Goal: Task Accomplishment & Management: Manage account settings

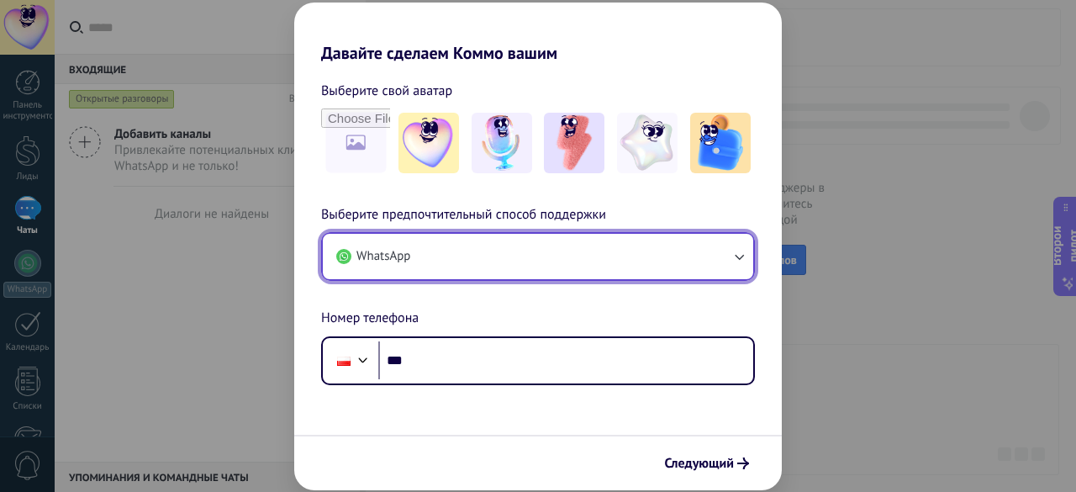
click at [459, 258] on button "WhatsApp" at bounding box center [538, 256] width 430 height 45
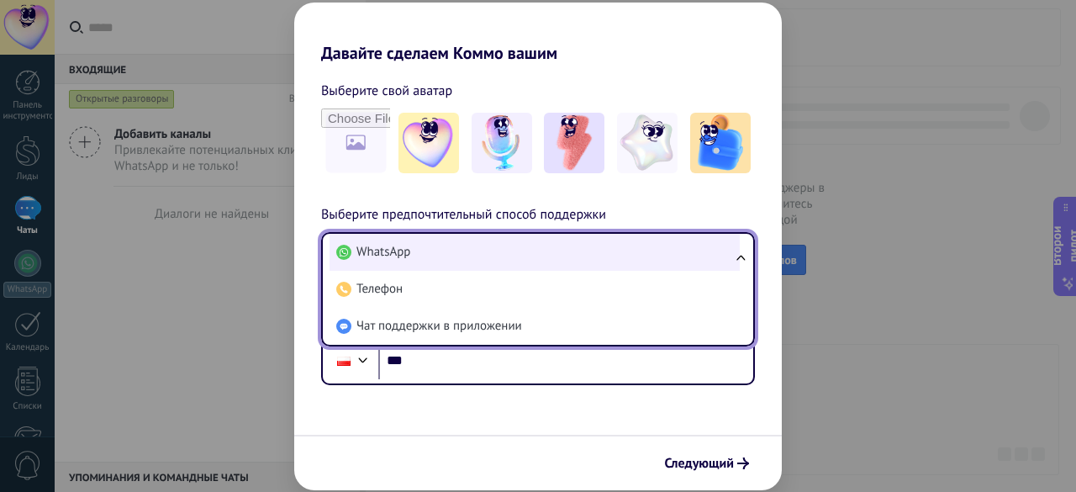
click at [442, 243] on li "WhatsApp" at bounding box center [535, 252] width 410 height 37
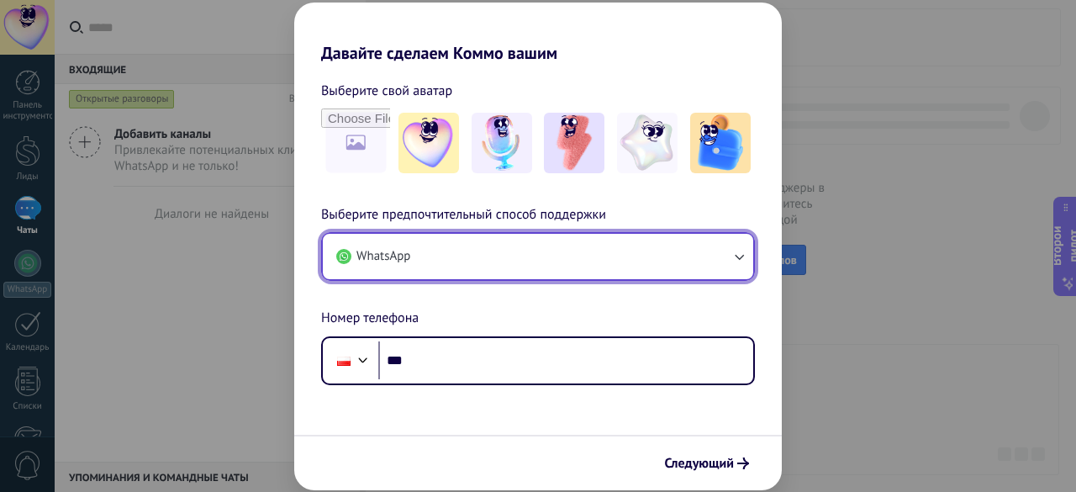
click at [442, 243] on button "WhatsApp" at bounding box center [538, 256] width 430 height 45
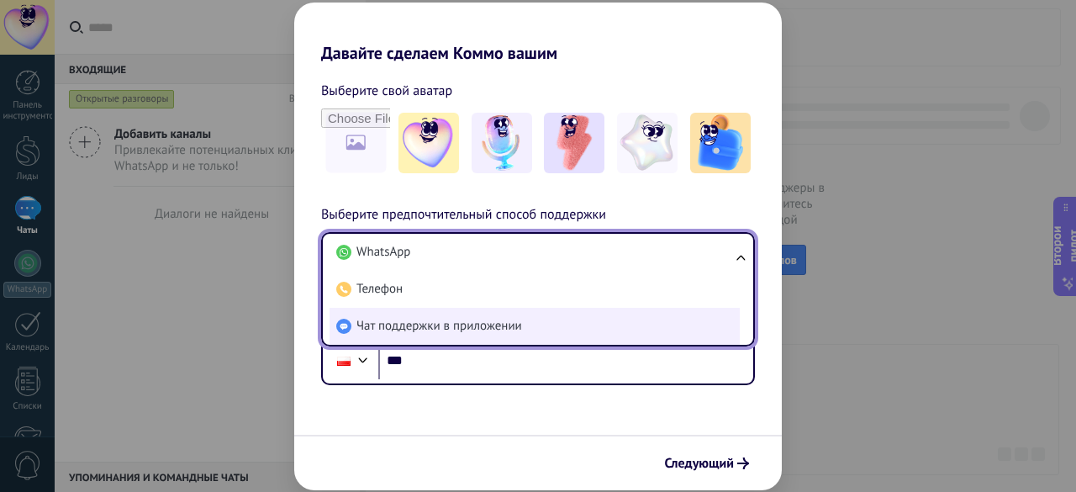
click at [435, 327] on font "Чат поддержки в приложении" at bounding box center [439, 326] width 166 height 16
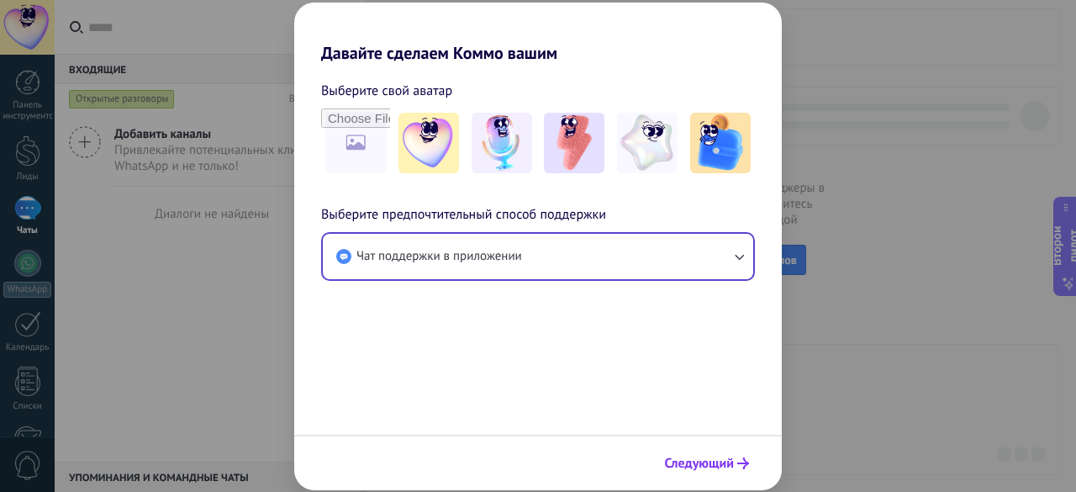
click at [693, 467] on font "Следующий" at bounding box center [699, 463] width 69 height 17
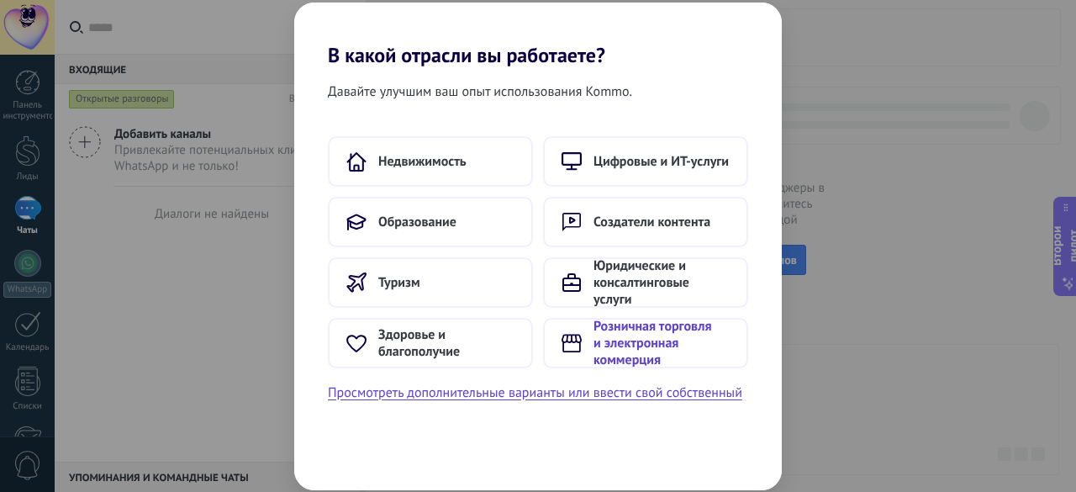
click at [660, 330] on font "Розничная торговля и электронная коммерция" at bounding box center [653, 343] width 118 height 50
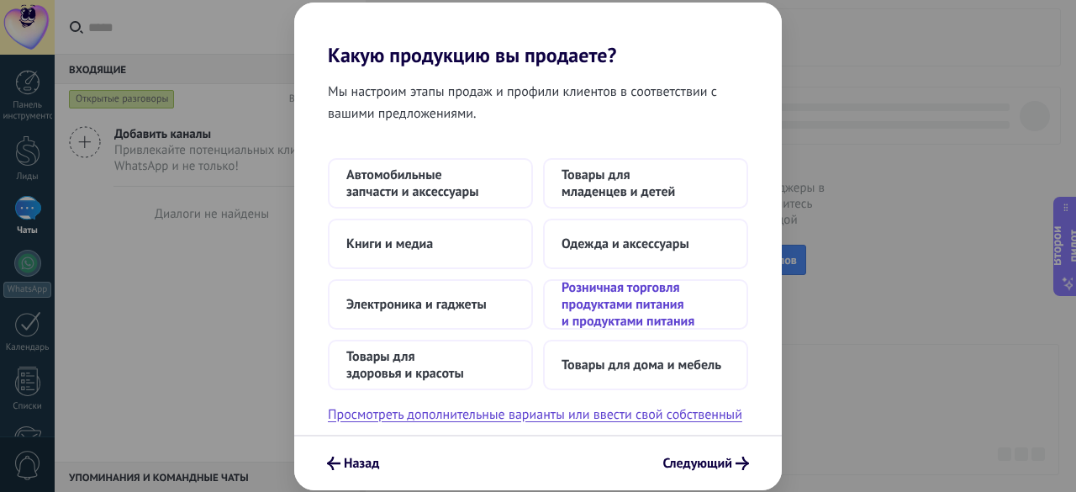
click at [578, 314] on font "Розничная торговля продуктами питания и продуктами питания" at bounding box center [628, 304] width 133 height 50
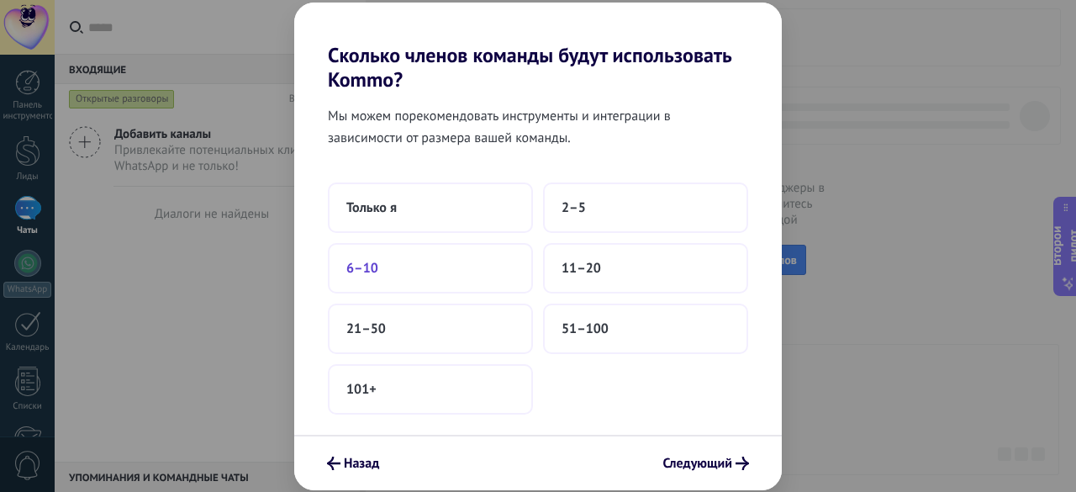
click at [500, 267] on button "6–10" at bounding box center [430, 268] width 205 height 50
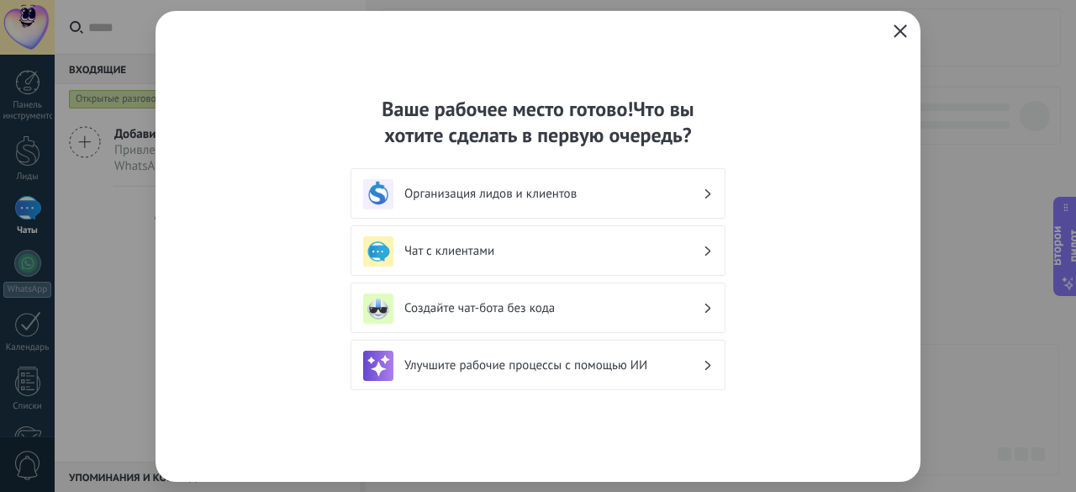
click at [900, 36] on icon "button" at bounding box center [900, 30] width 13 height 13
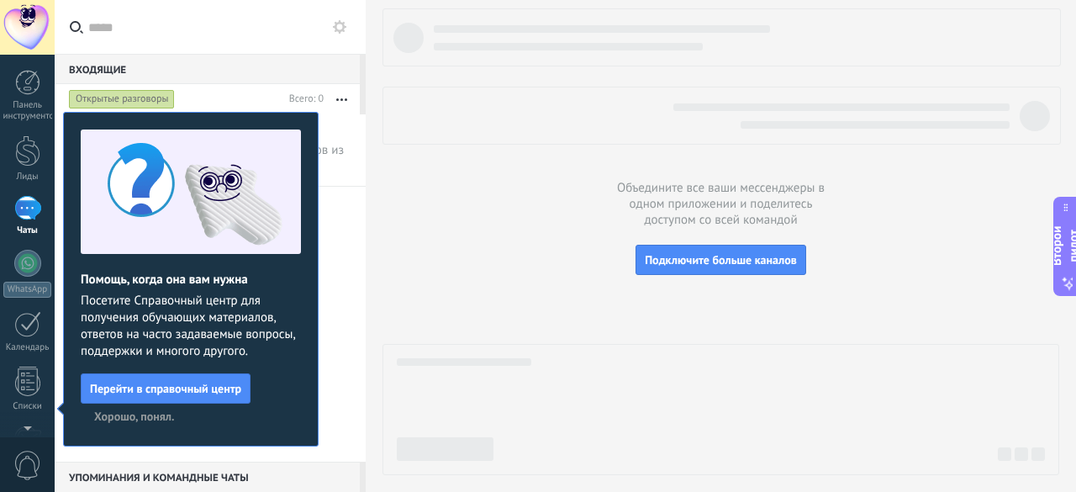
click at [147, 418] on font "Хорошо, понял." at bounding box center [134, 416] width 80 height 15
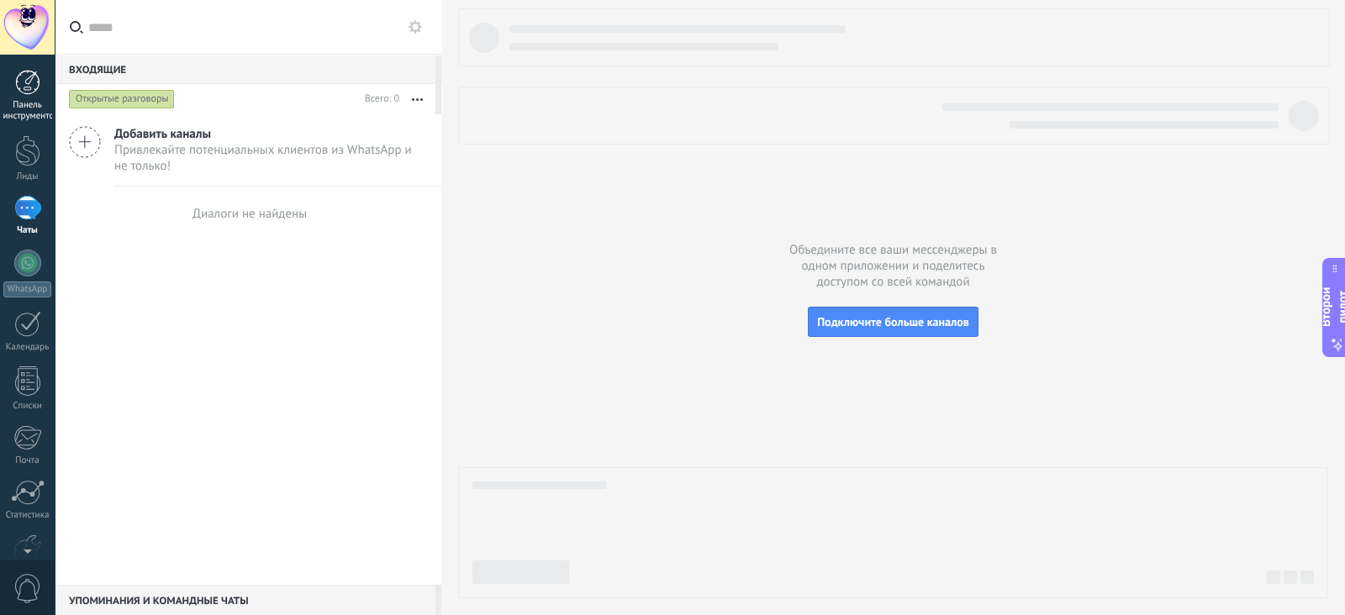
click at [27, 82] on div at bounding box center [27, 82] width 25 height 25
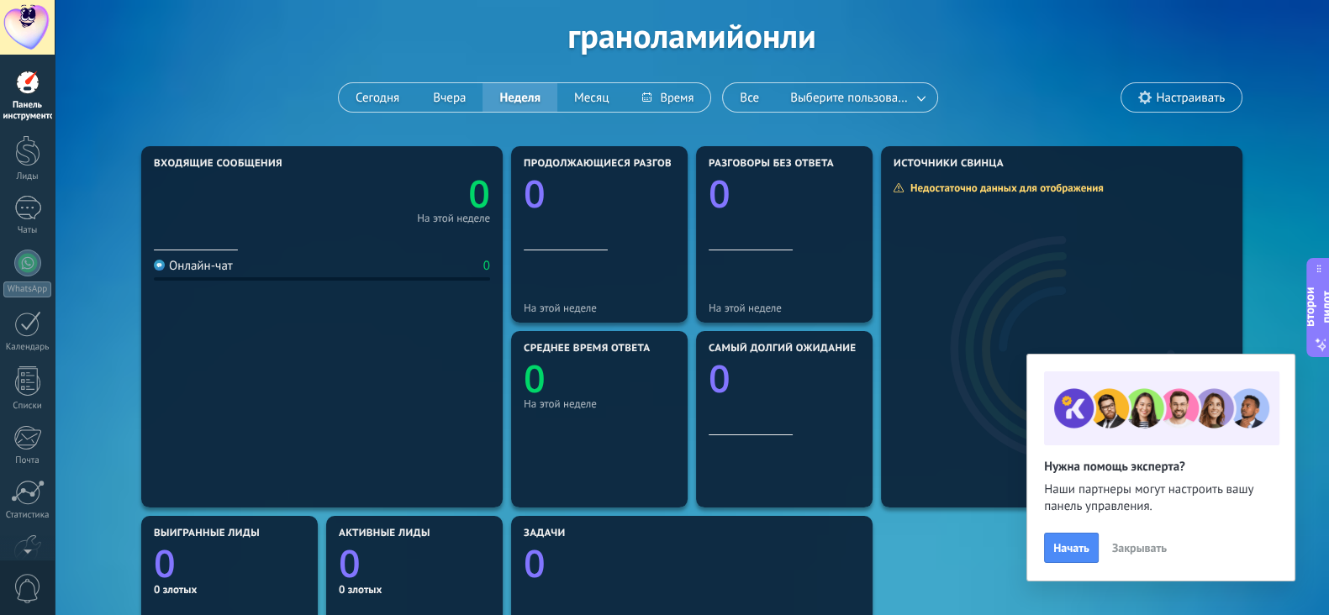
scroll to position [104, 0]
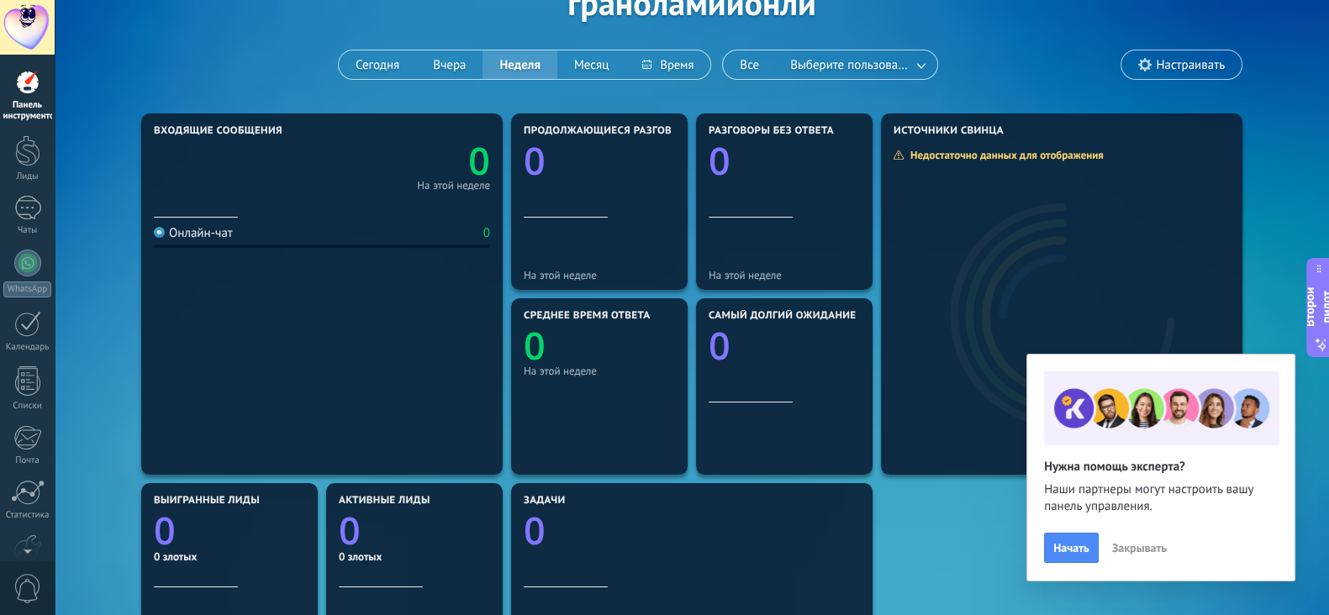
click at [1075, 491] on font "Закрывать" at bounding box center [1139, 548] width 55 height 15
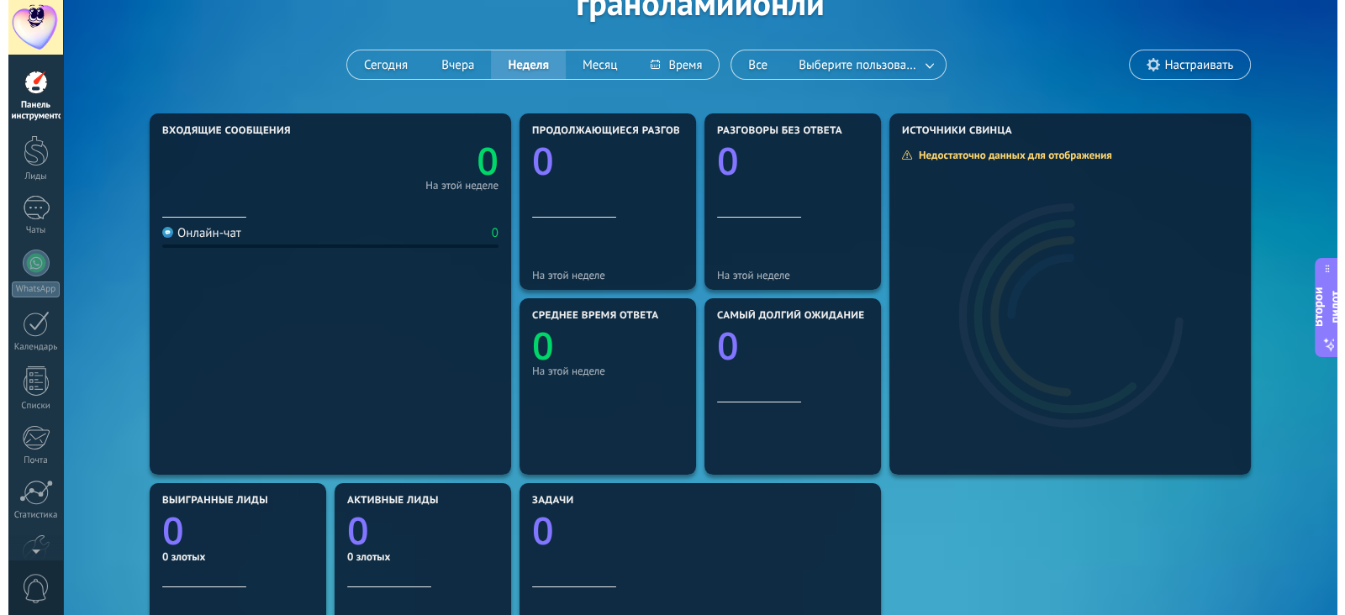
scroll to position [0, 0]
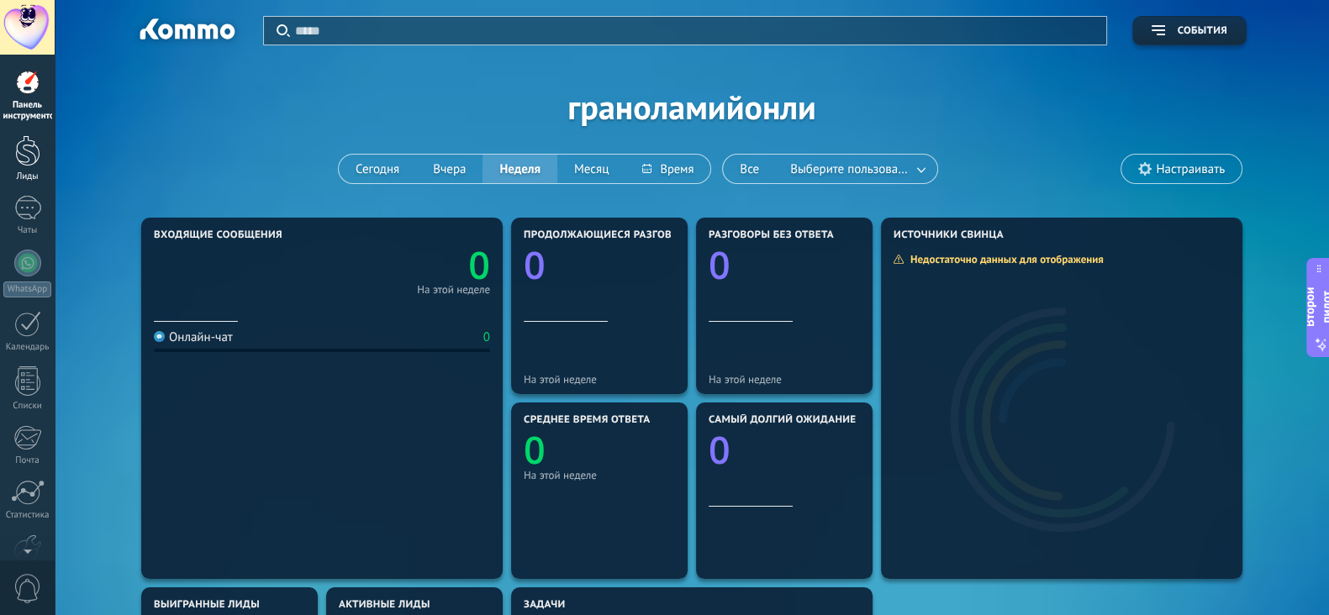
click at [16, 135] on div at bounding box center [27, 150] width 25 height 31
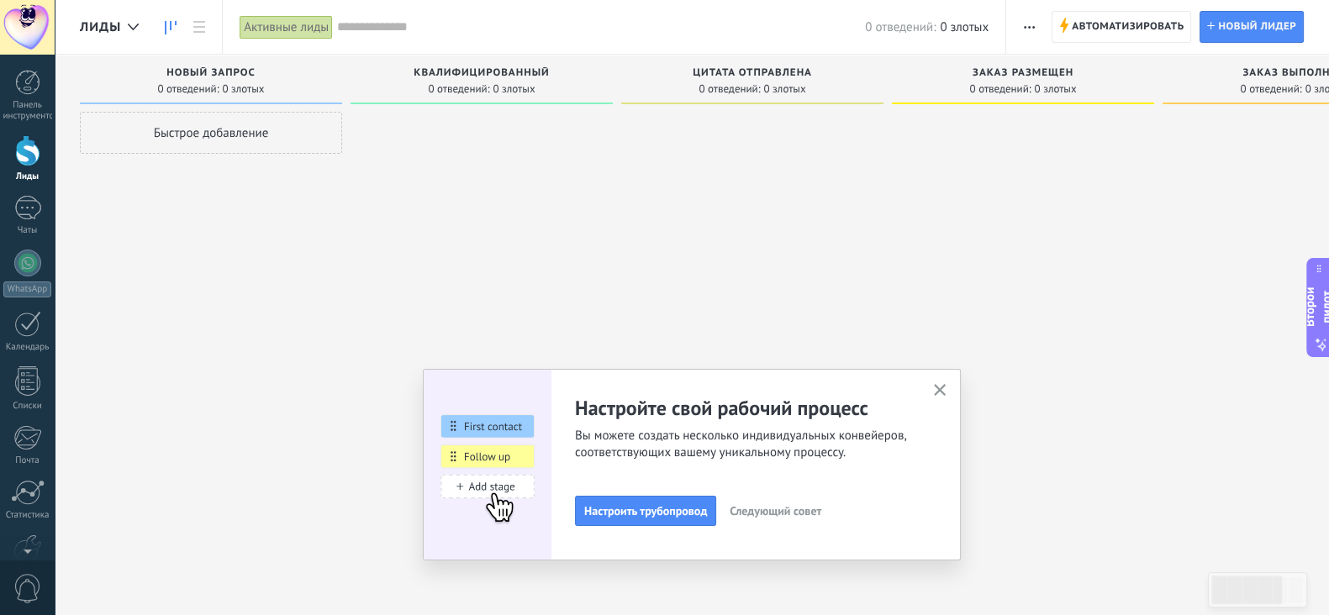
click at [947, 391] on use "button" at bounding box center [940, 390] width 13 height 13
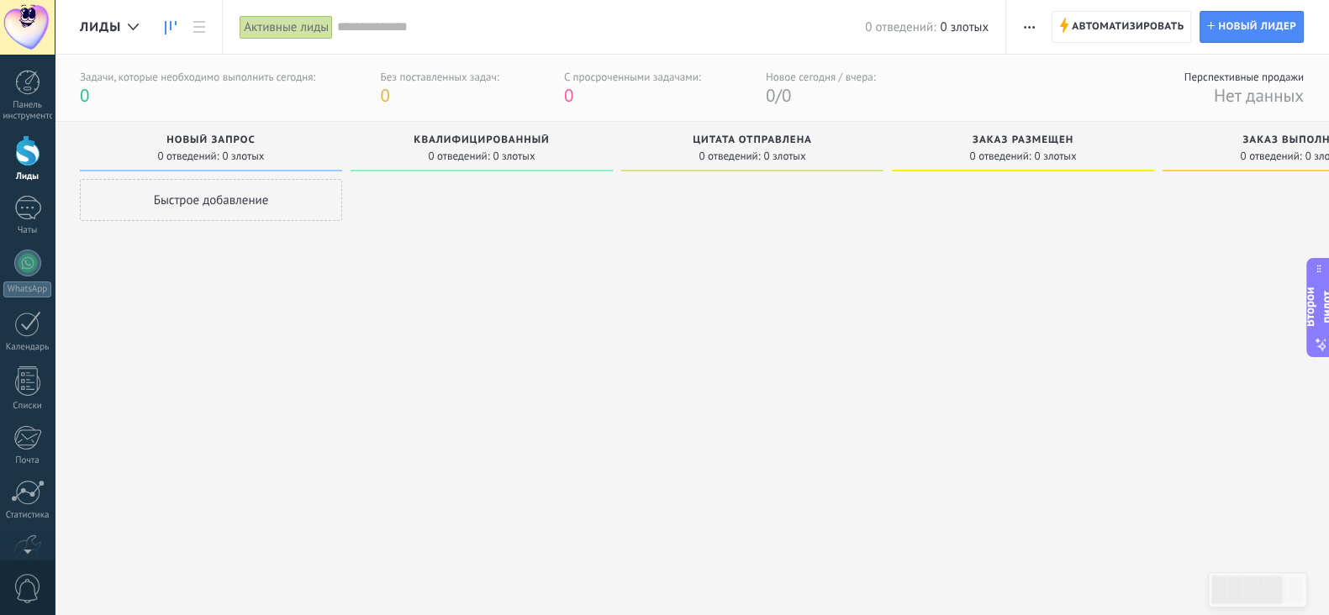
click at [223, 196] on font "Быстрое добавление" at bounding box center [211, 201] width 115 height 16
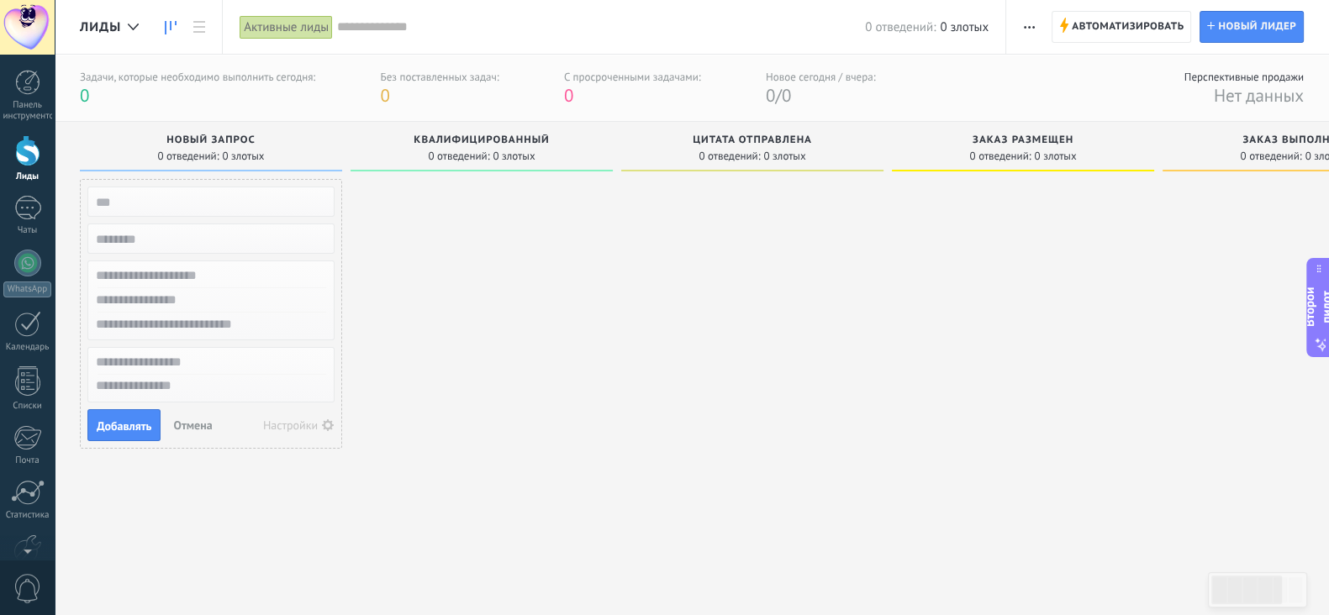
click at [410, 228] on div at bounding box center [482, 377] width 262 height 396
click at [197, 430] on font "Отмена" at bounding box center [192, 425] width 39 height 15
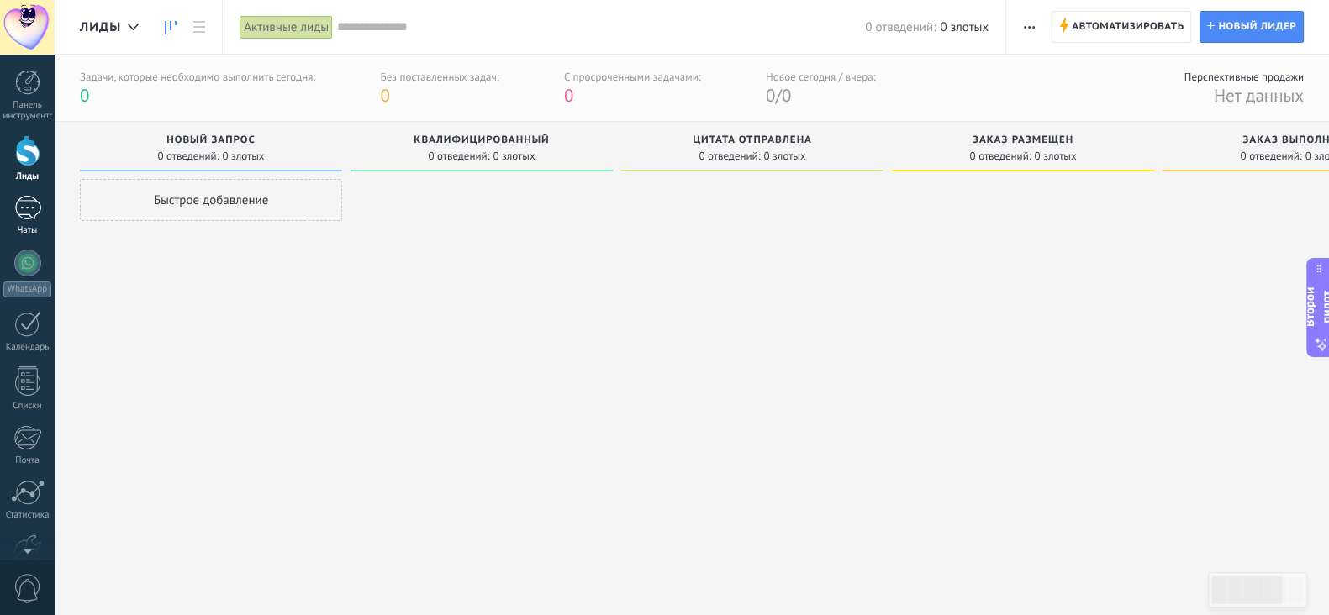
click at [25, 207] on div at bounding box center [27, 208] width 27 height 24
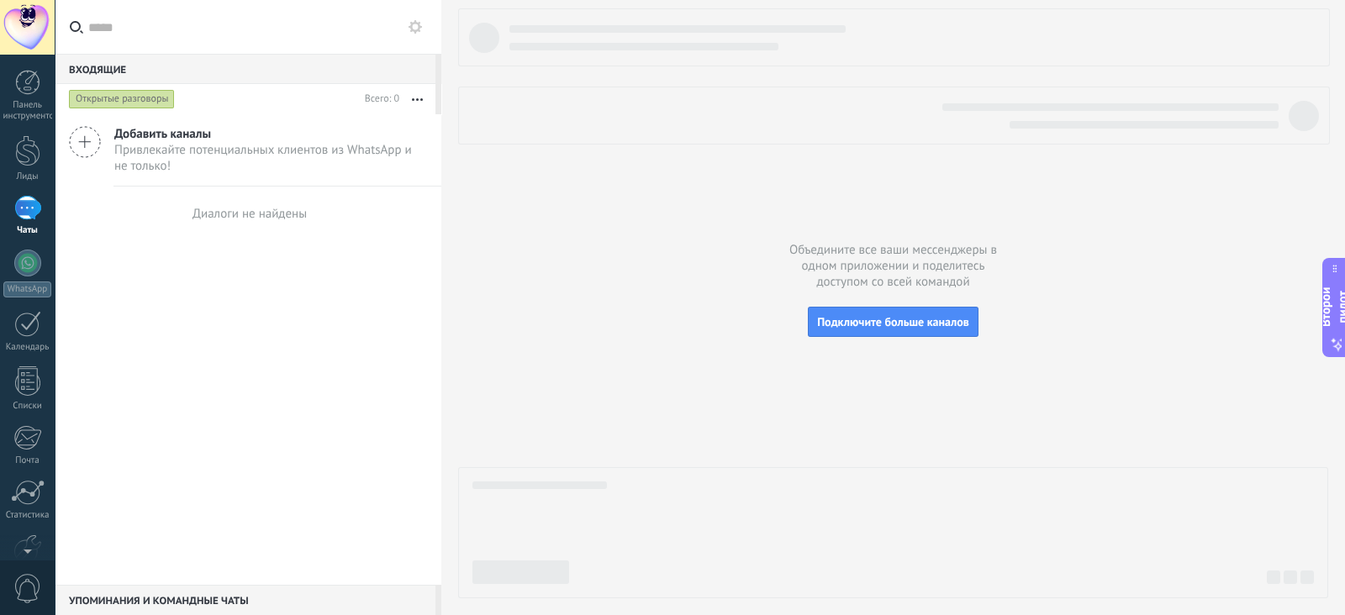
click at [109, 102] on font "Открытые разговоры" at bounding box center [122, 98] width 92 height 13
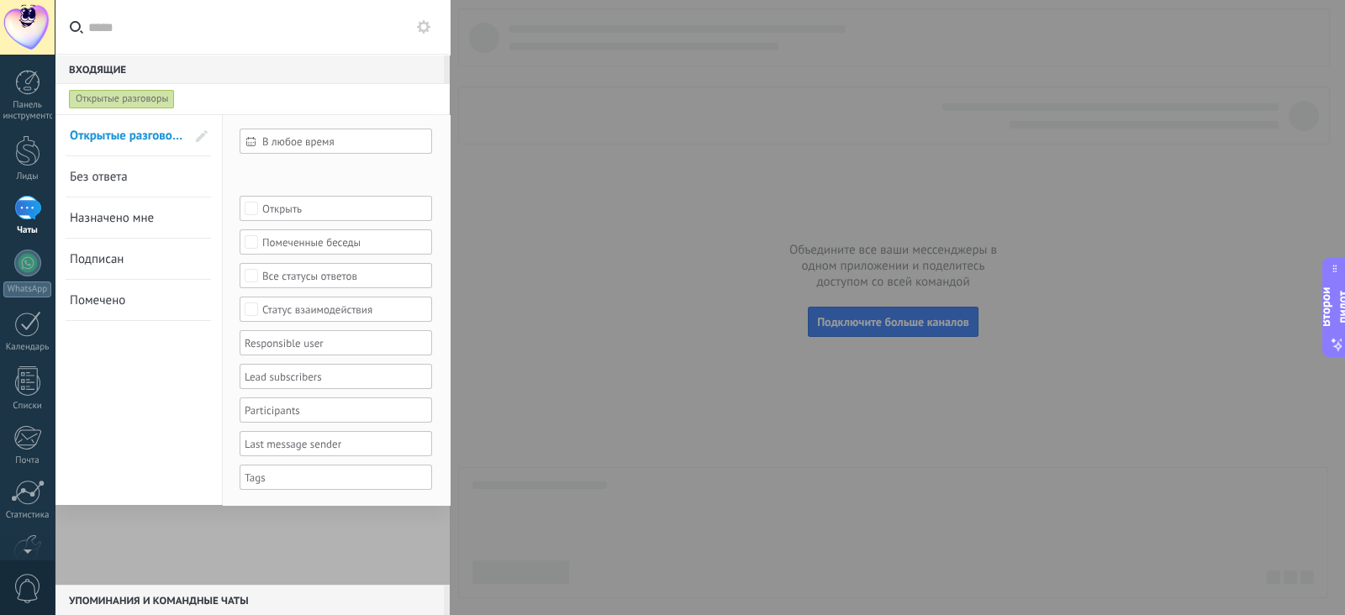
click at [109, 102] on font "Открытые разговоры" at bounding box center [122, 98] width 92 height 13
click at [487, 145] on div at bounding box center [672, 307] width 1345 height 615
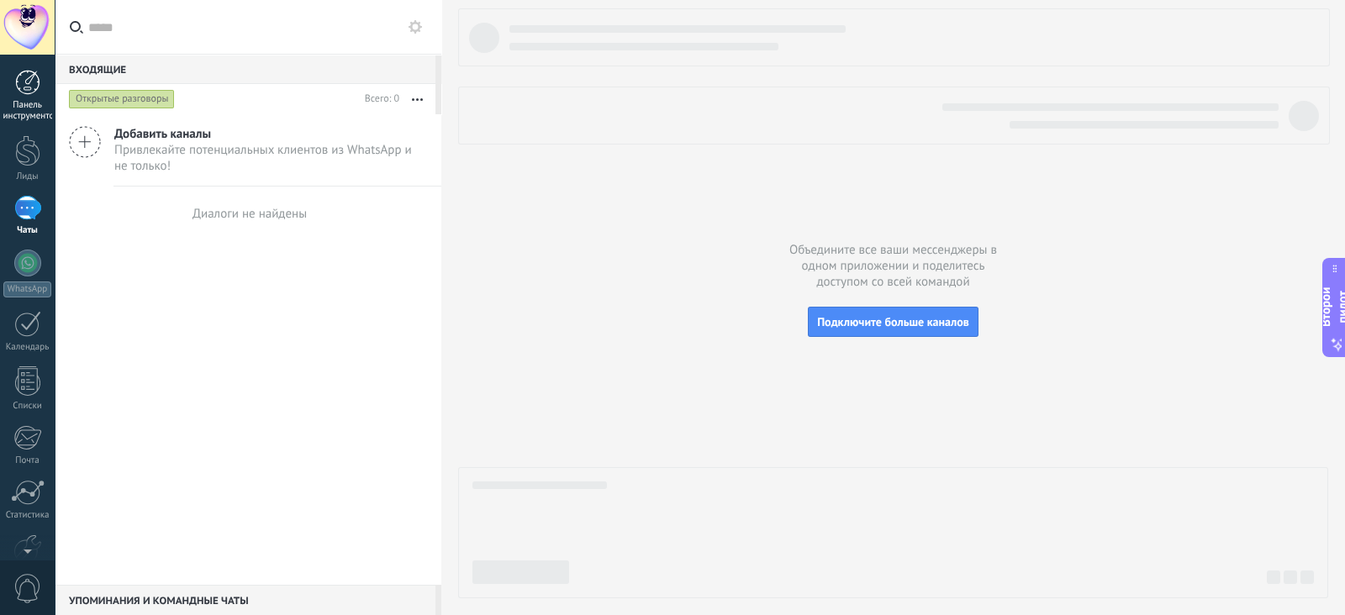
click at [38, 106] on font "Панель инструментов" at bounding box center [30, 110] width 55 height 23
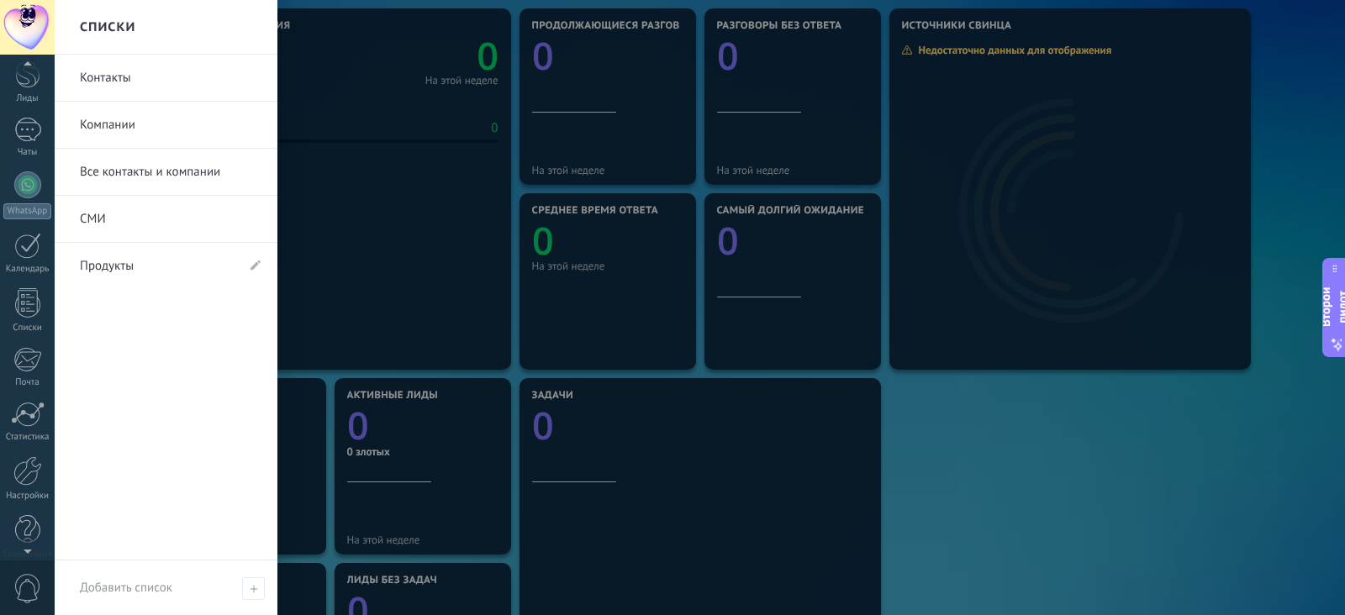
click at [25, 491] on div at bounding box center [27, 548] width 55 height 25
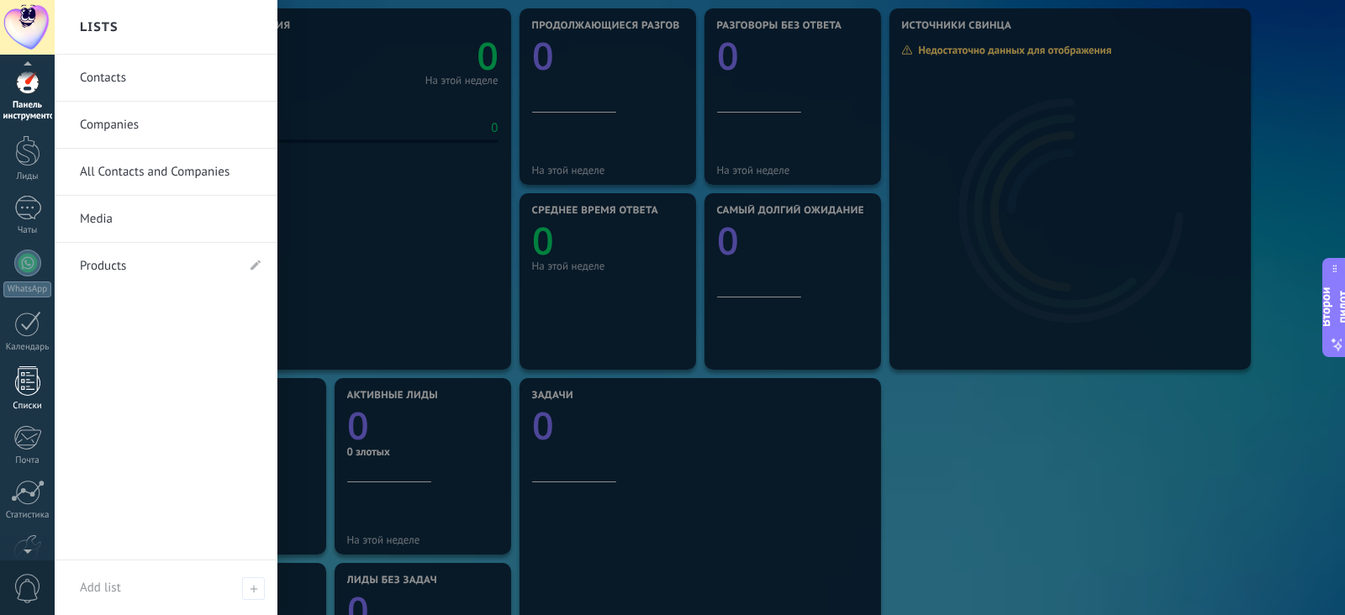
click at [24, 393] on div at bounding box center [27, 381] width 25 height 29
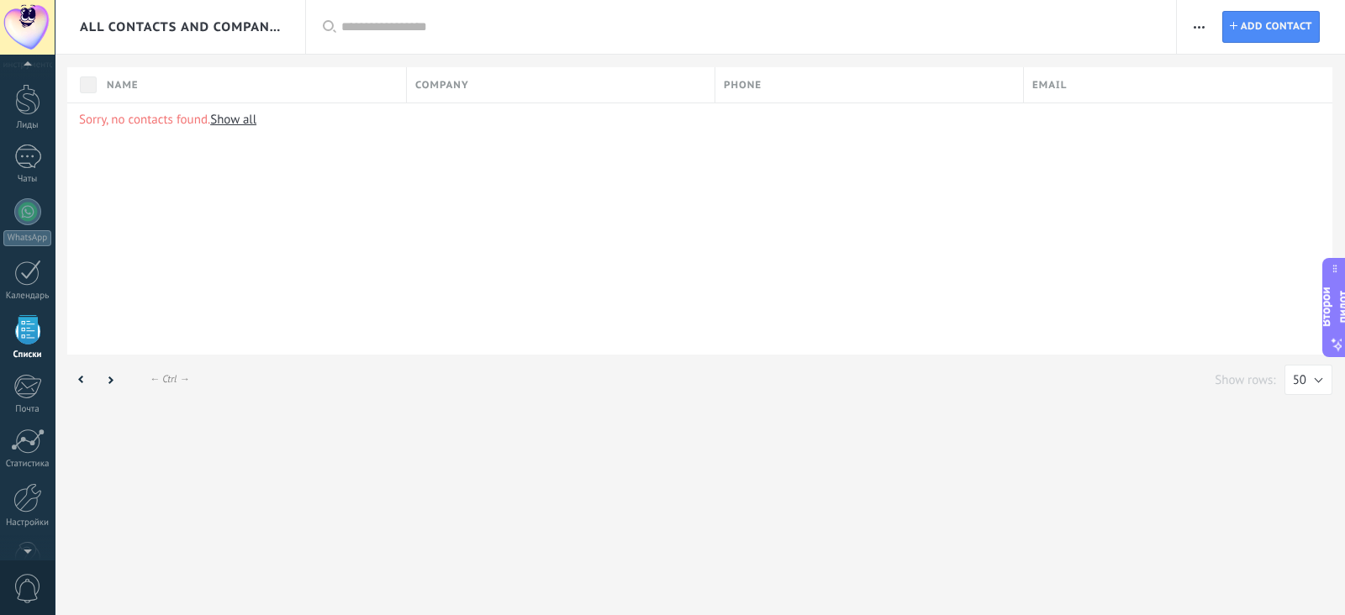
scroll to position [54, 0]
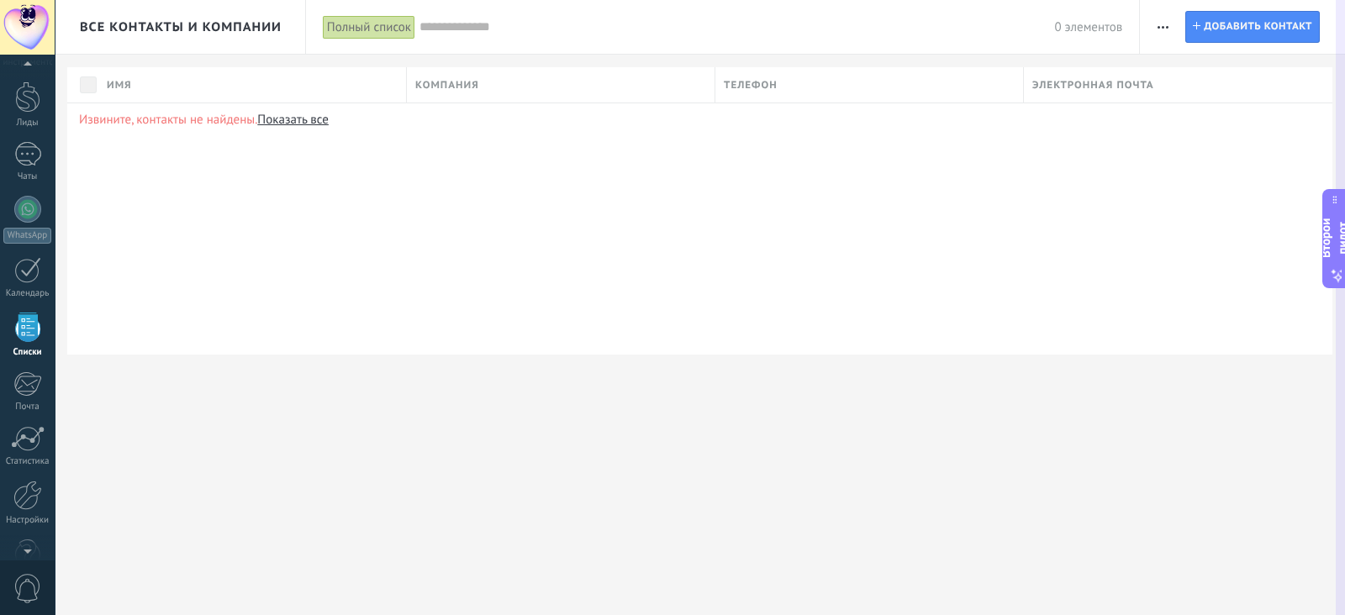
drag, startPoint x: 1333, startPoint y: 315, endPoint x: 1282, endPoint y: 247, distance: 84.7
click at [1075, 0] on div "Все контакты и компании Полный список Применять 0 элементов Полный список Конта…" at bounding box center [700, 0] width 1291 height 0
click at [1075, 197] on div "Второй пилот" at bounding box center [1335, 239] width 34 height 86
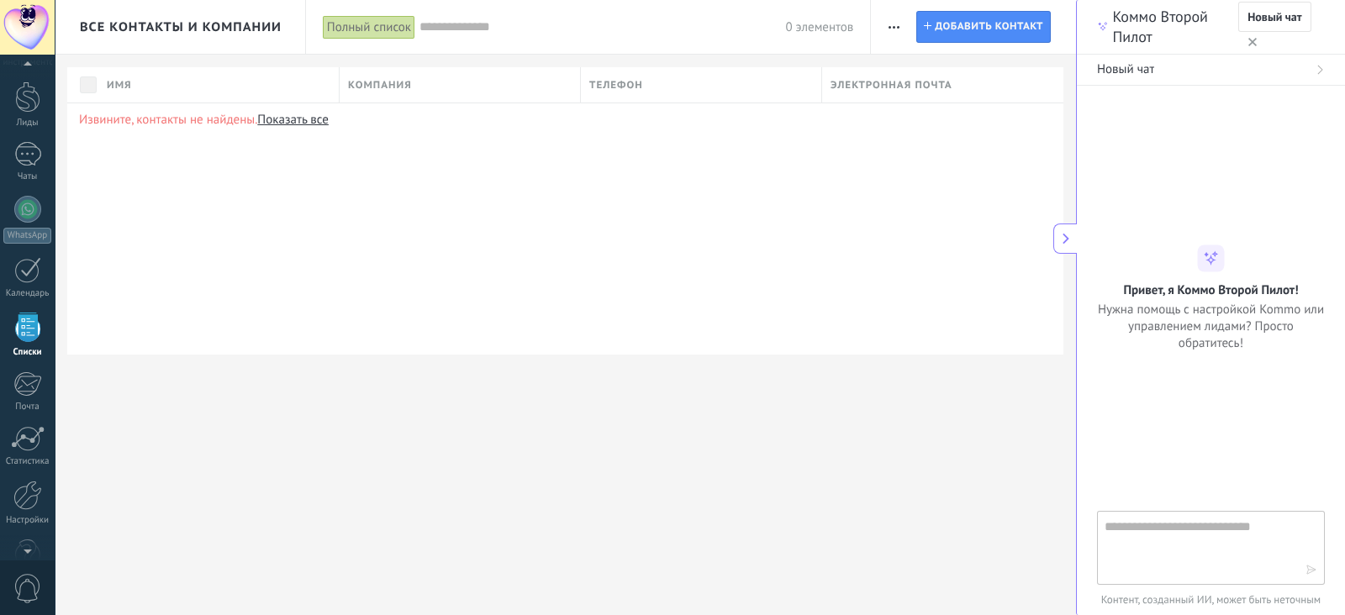
click at [1075, 40] on use "button" at bounding box center [1252, 42] width 8 height 8
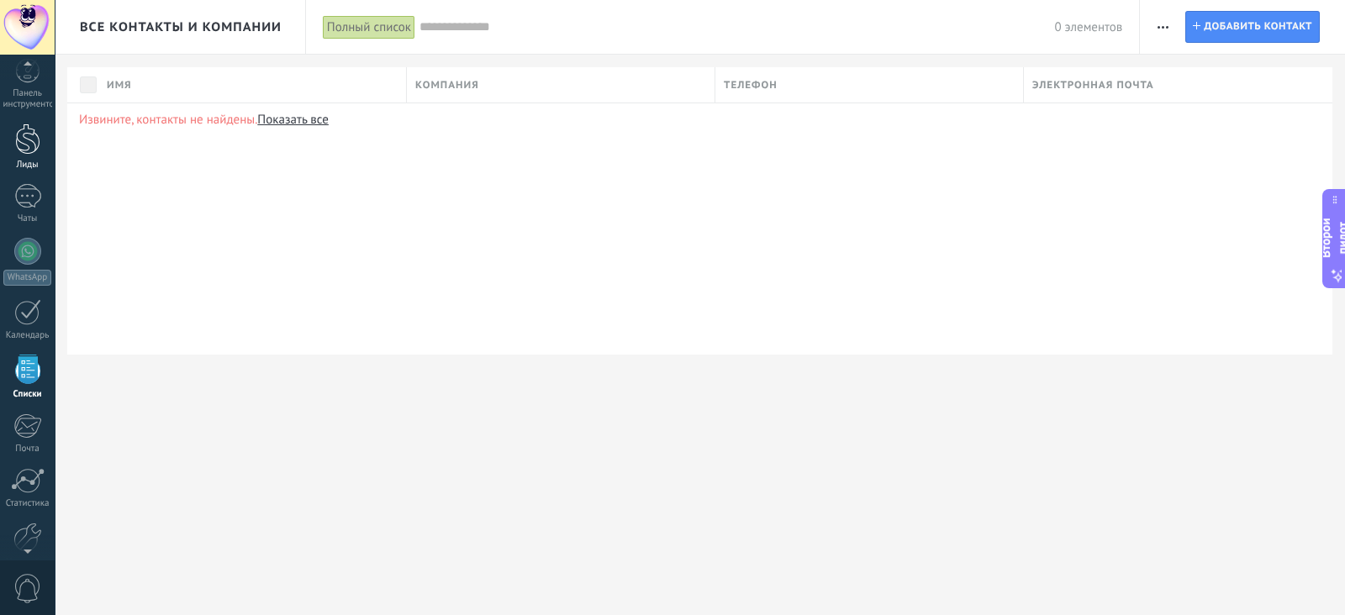
scroll to position [0, 0]
click at [21, 164] on div at bounding box center [27, 150] width 25 height 31
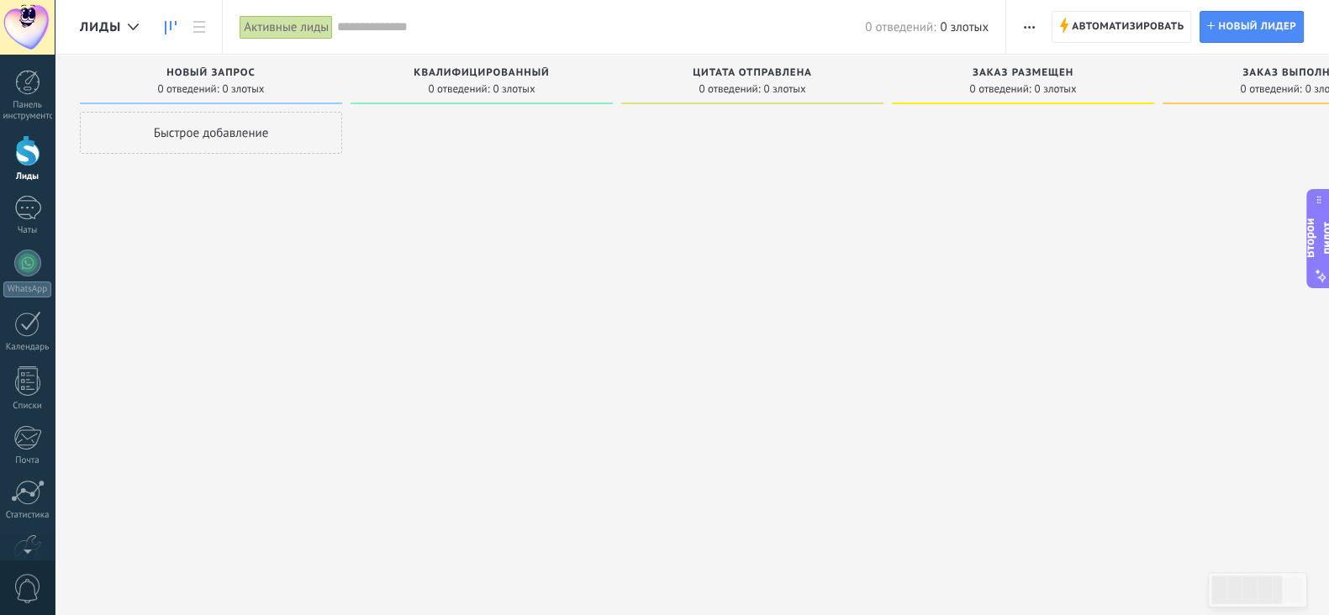
click at [307, 19] on font "Активные лиды" at bounding box center [286, 27] width 85 height 16
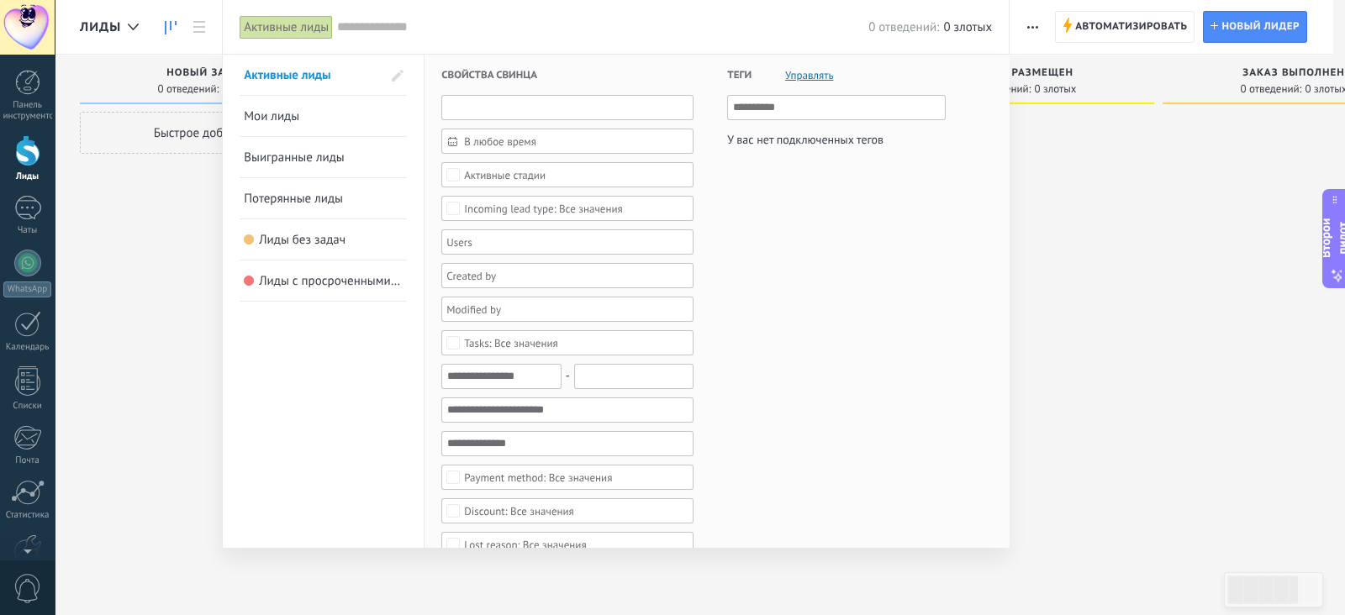
click at [519, 99] on input "text" at bounding box center [567, 107] width 252 height 25
click at [530, 135] on font "В любое время" at bounding box center [500, 142] width 72 height 14
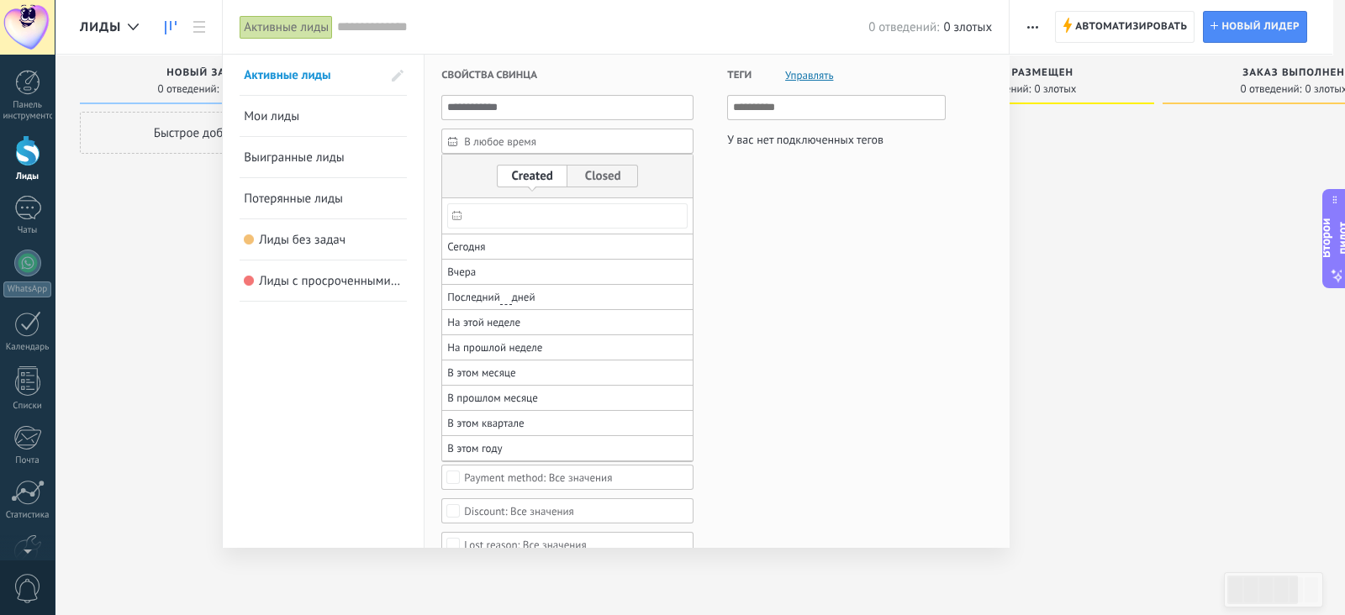
click at [530, 135] on font "В любое время" at bounding box center [500, 142] width 72 height 14
click at [457, 212] on icon at bounding box center [456, 215] width 9 height 9
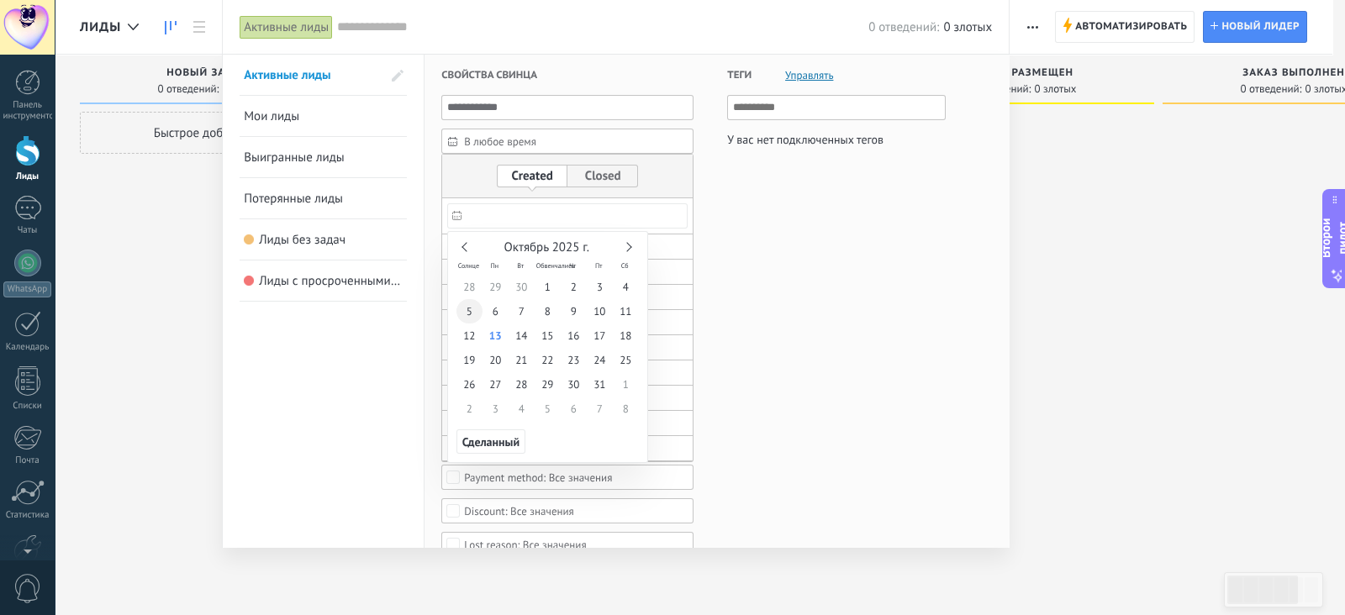
click at [471, 317] on font "5" at bounding box center [470, 311] width 6 height 14
click at [493, 340] on font "13" at bounding box center [495, 336] width 13 height 14
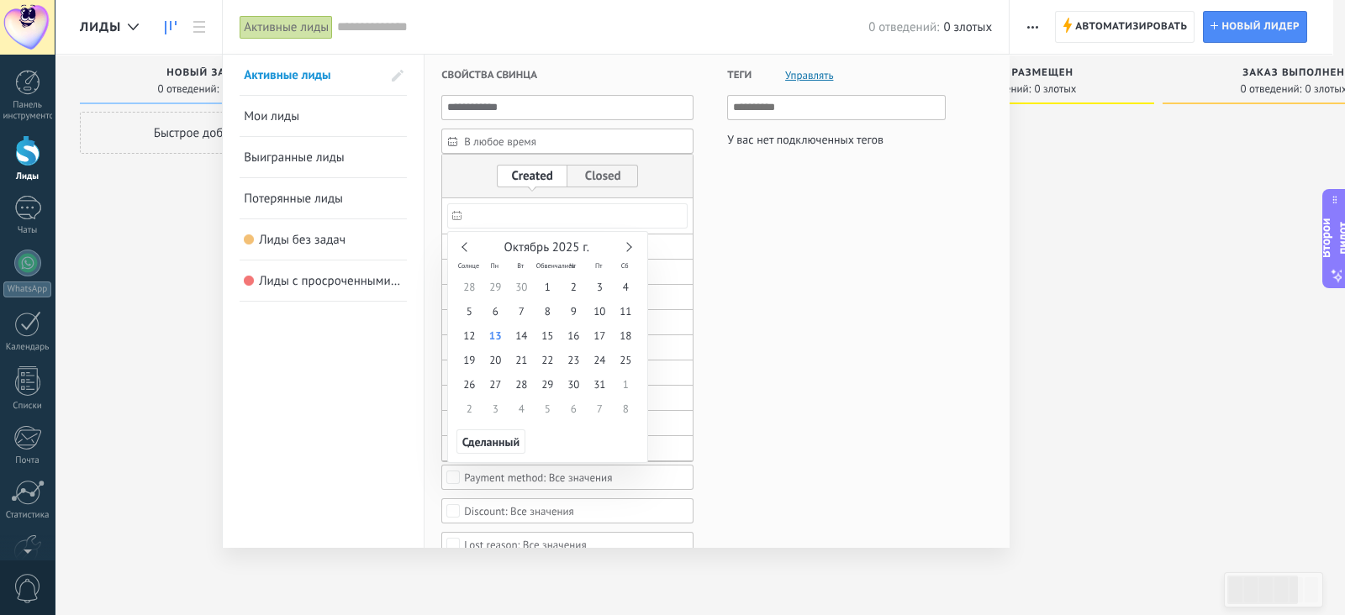
click at [580, 168] on div at bounding box center [672, 101] width 1345 height 203
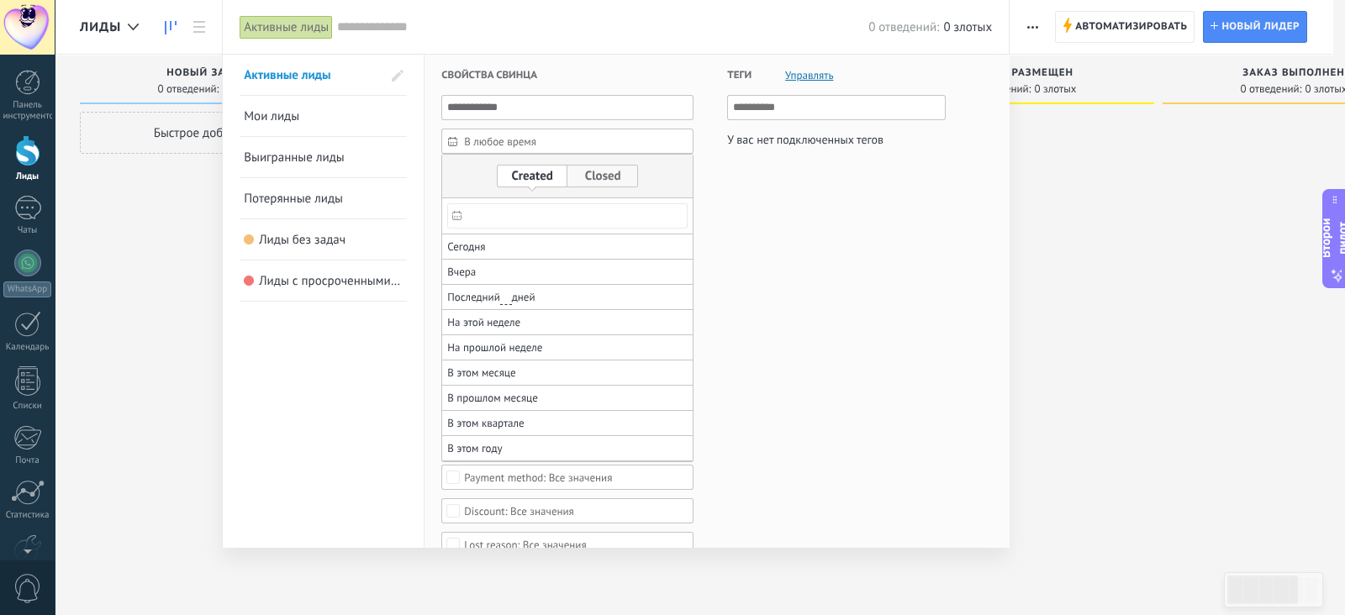
click at [585, 174] on label at bounding box center [602, 176] width 71 height 23
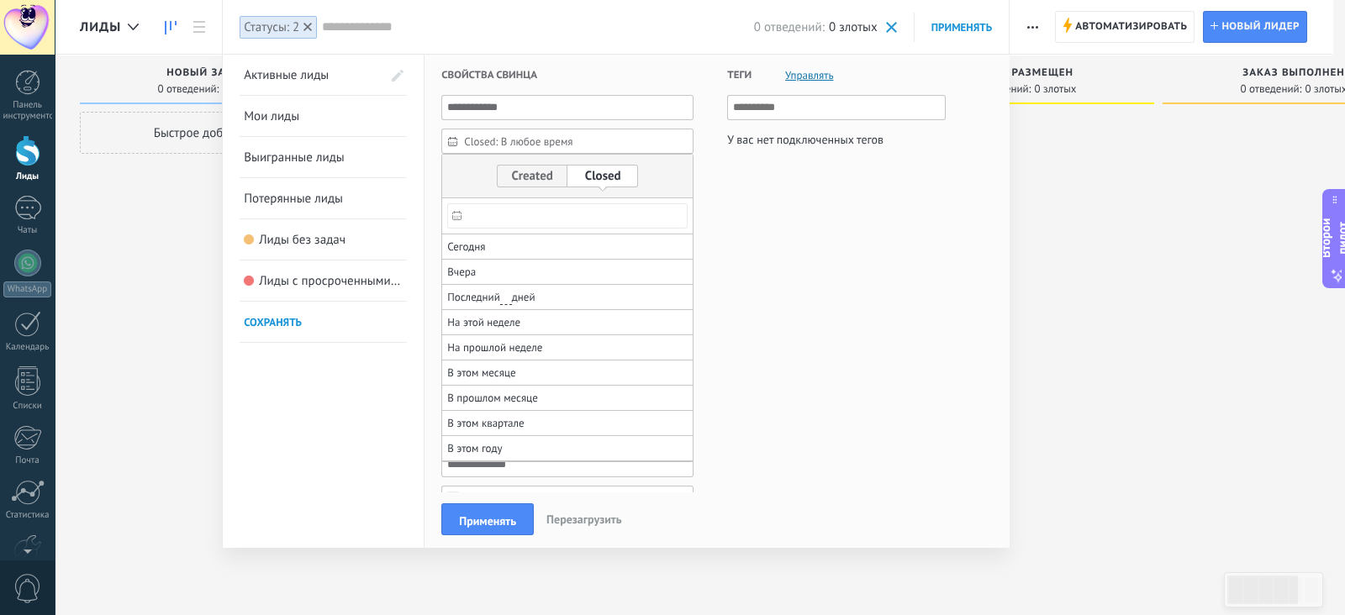
click at [894, 27] on span at bounding box center [891, 27] width 11 height 11
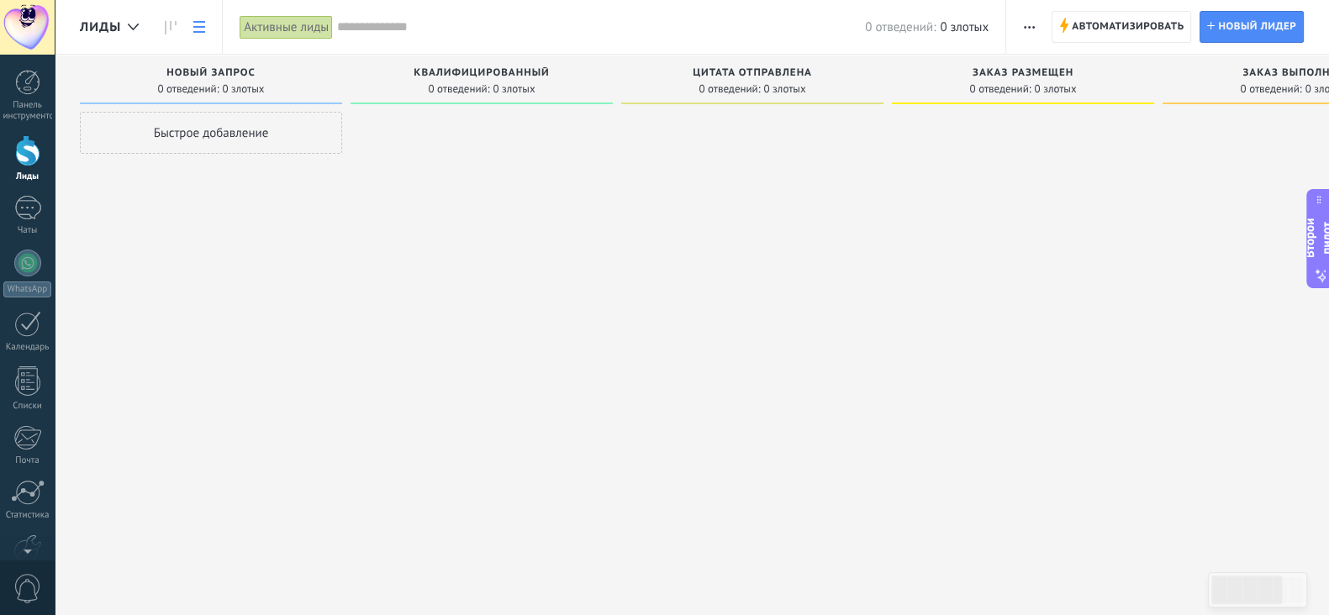
click at [192, 18] on link at bounding box center [199, 27] width 29 height 33
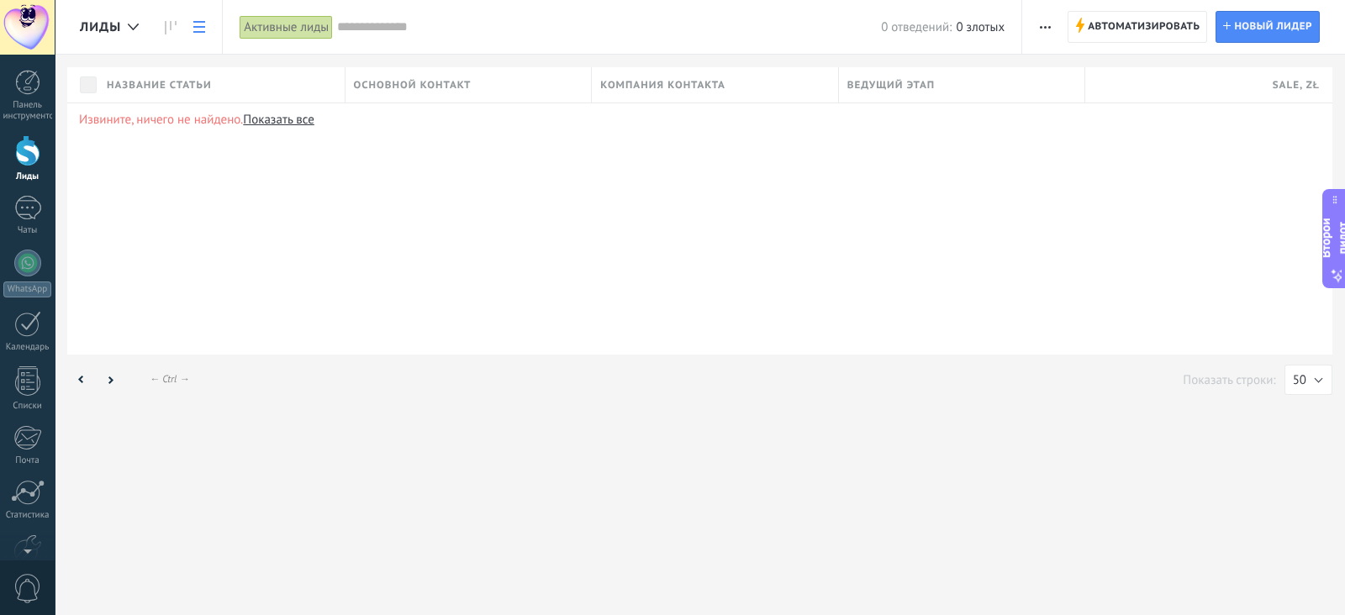
click at [192, 18] on link at bounding box center [199, 27] width 29 height 33
click at [166, 23] on use at bounding box center [171, 27] width 12 height 13
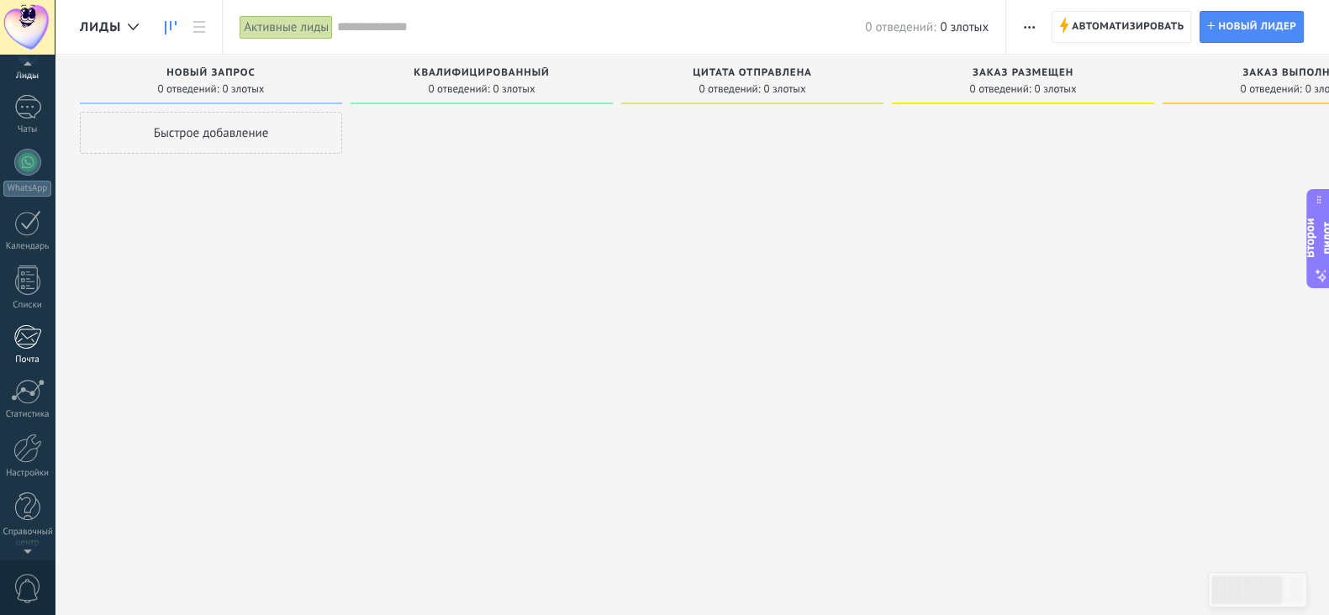
scroll to position [104, 0]
click at [8, 430] on link "Настройки" at bounding box center [27, 452] width 55 height 45
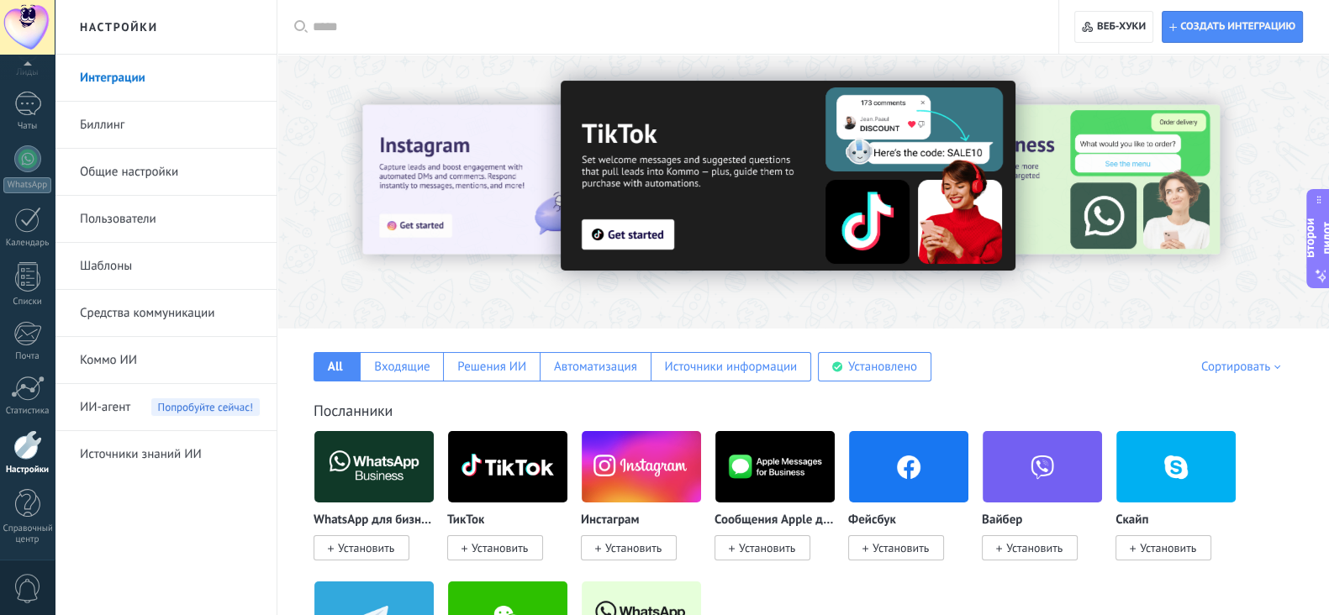
click at [109, 121] on font "Биллинг" at bounding box center [102, 125] width 45 height 16
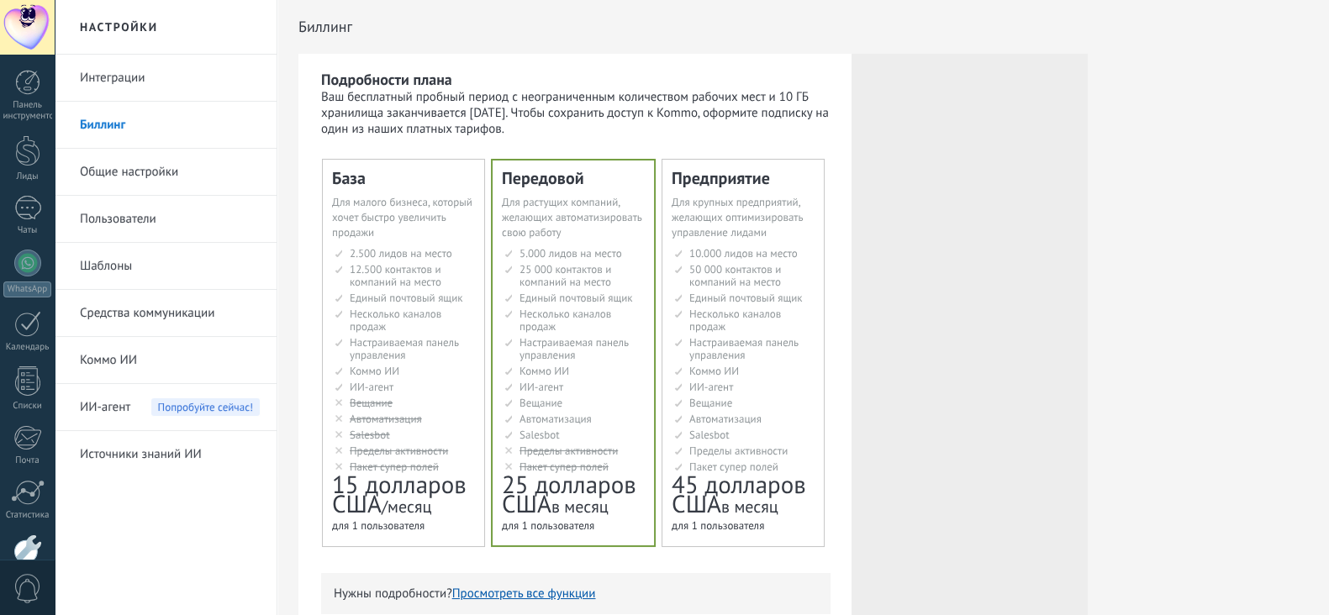
click at [685, 267] on li "50.000 контактов & компаний на место 50 000 контактов и компаний на место 50.00…" at bounding box center [744, 275] width 140 height 25
click at [168, 178] on font "Общие настройки" at bounding box center [129, 172] width 98 height 16
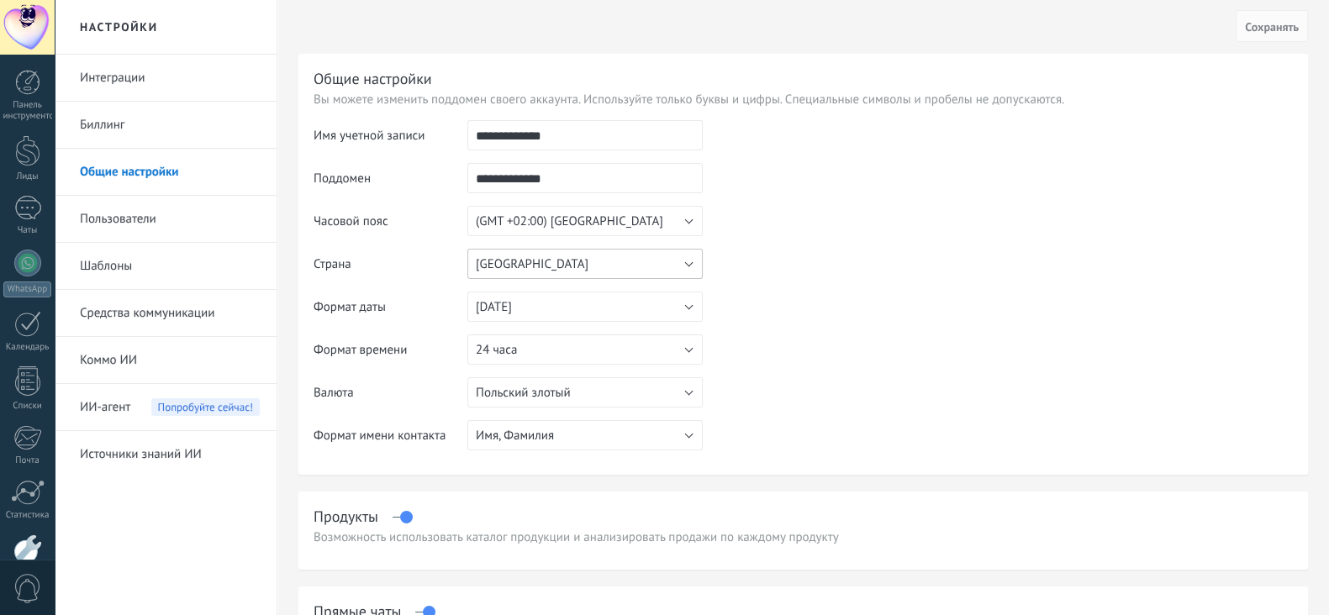
click at [630, 265] on button "Польша" at bounding box center [584, 264] width 235 height 30
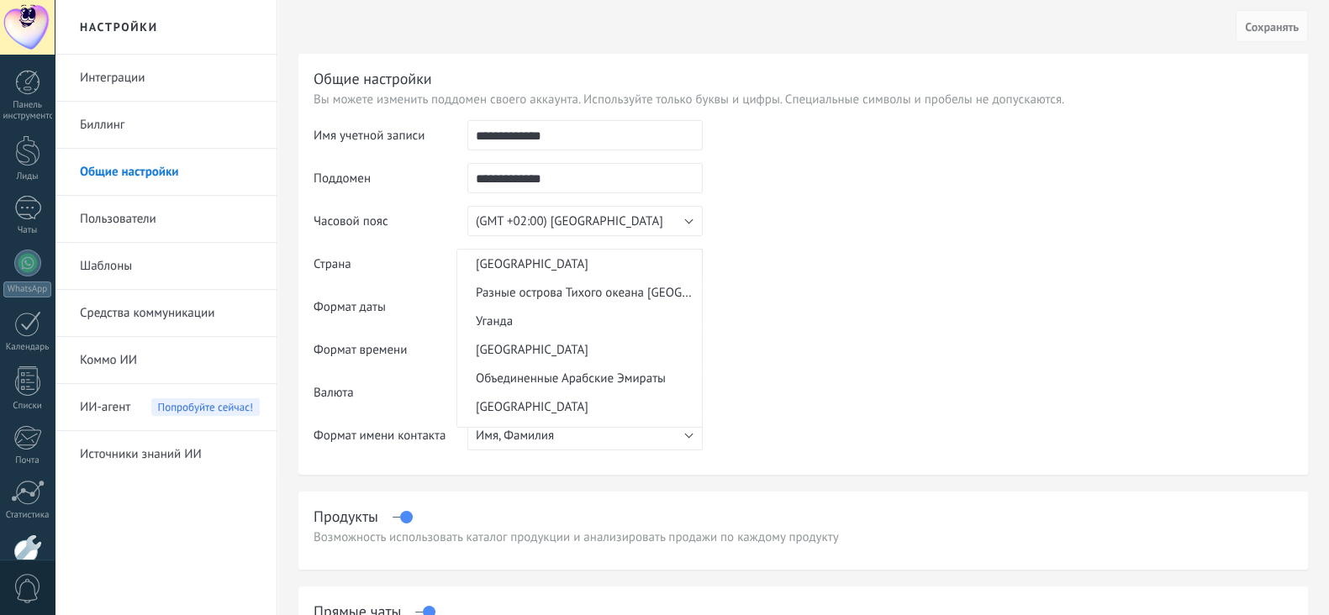
scroll to position [6365, 0]
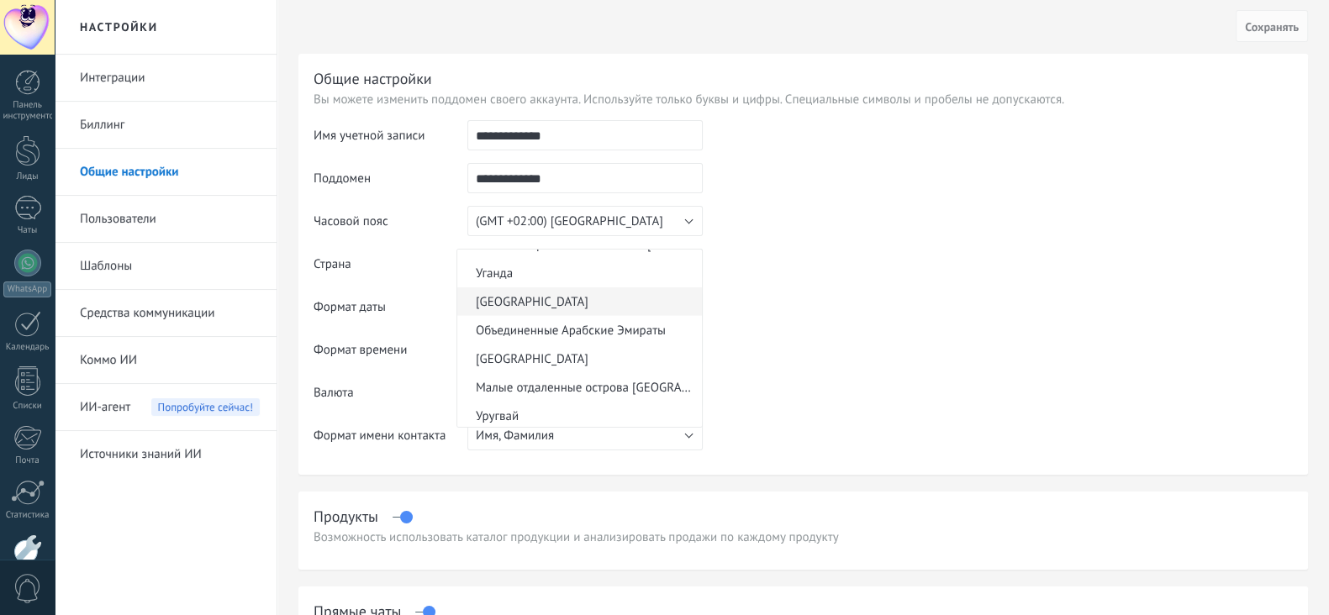
click at [593, 316] on li "Украина" at bounding box center [579, 302] width 245 height 29
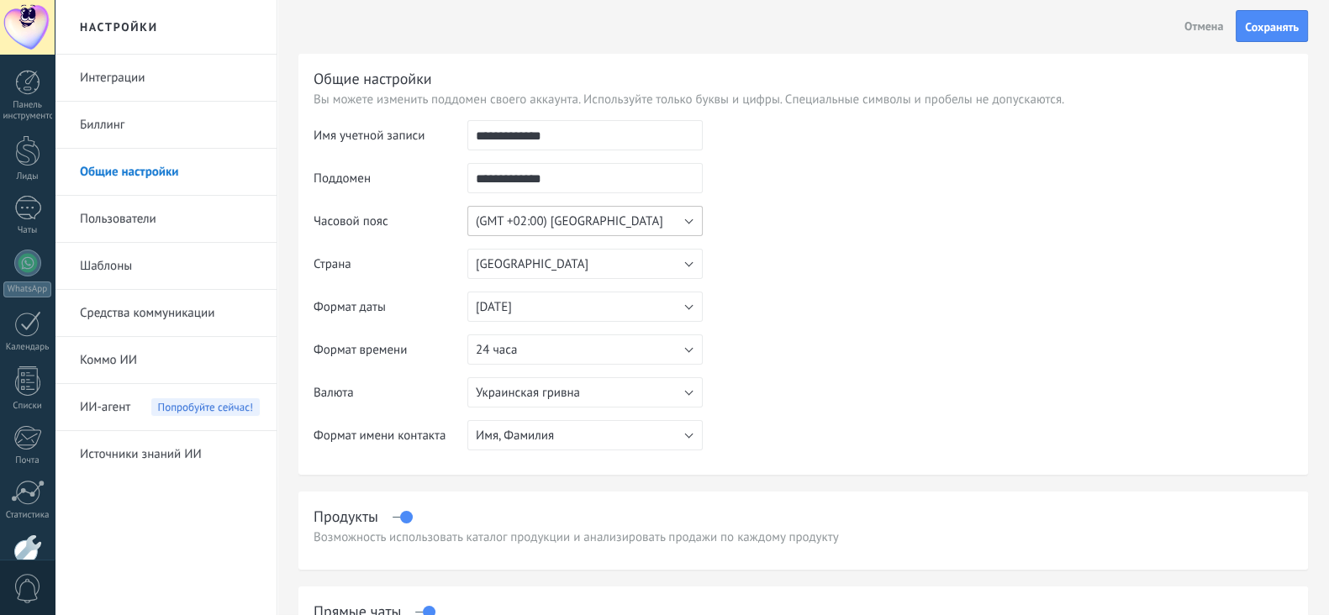
click at [609, 227] on button "(GMT +02:00) Варшава" at bounding box center [584, 221] width 235 height 30
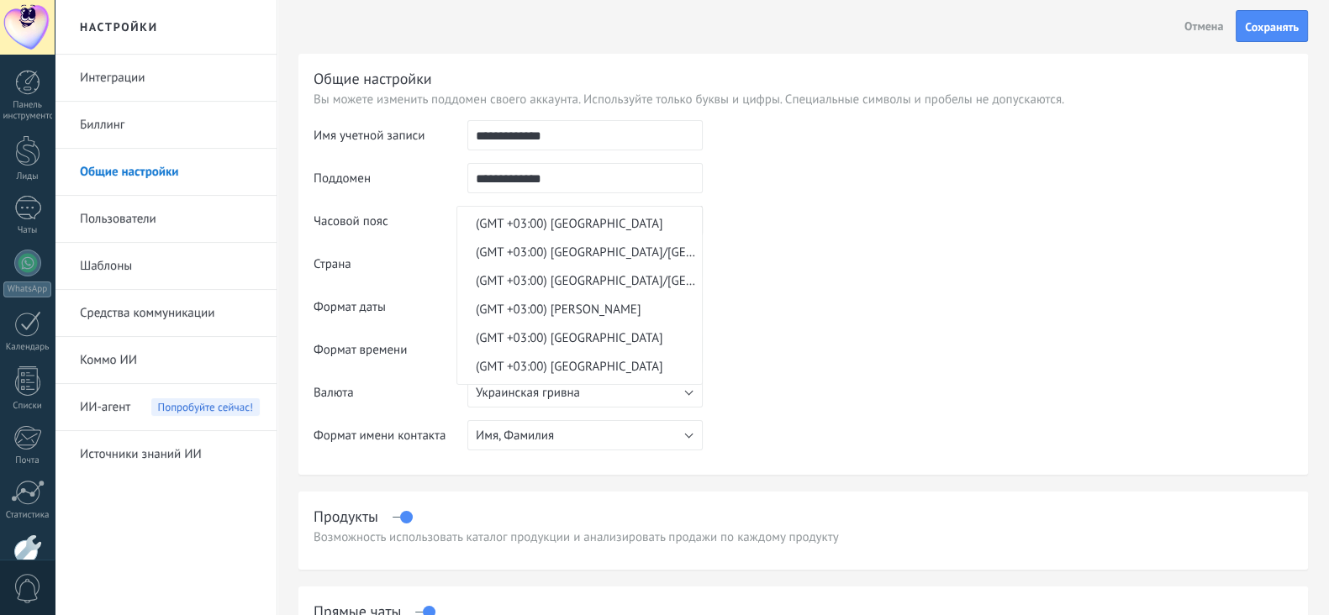
scroll to position [3428, 0]
click at [606, 260] on font "(GMT +03:00) Европа/Киев" at bounding box center [628, 252] width 304 height 16
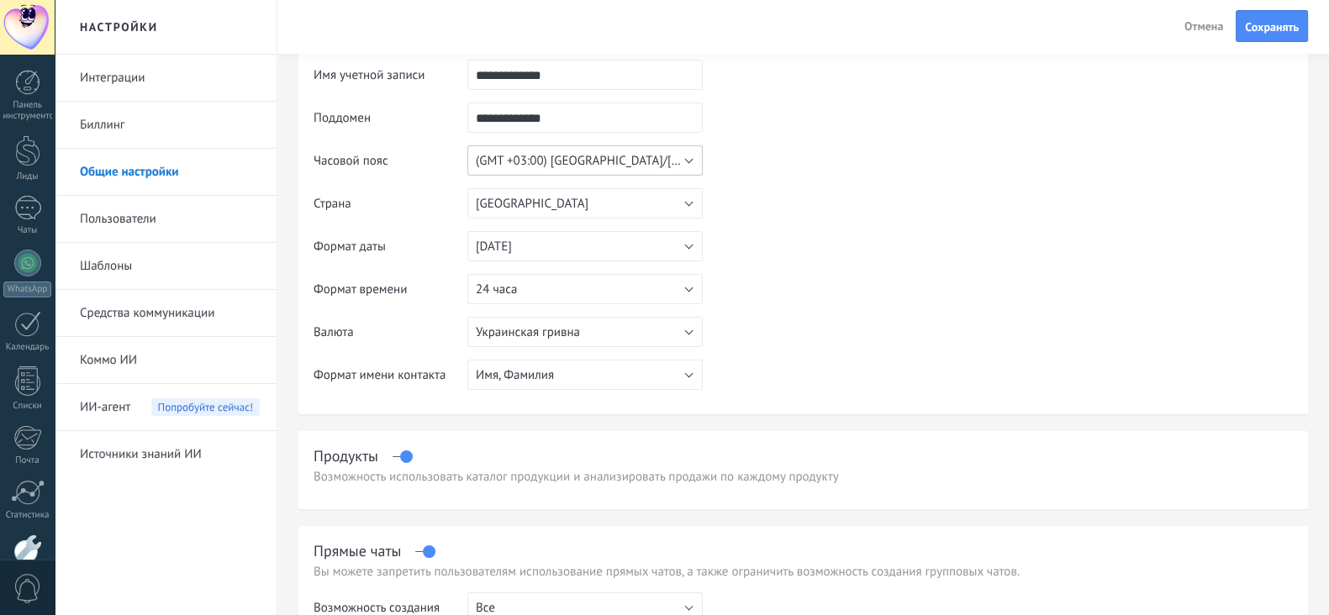
scroll to position [104, 0]
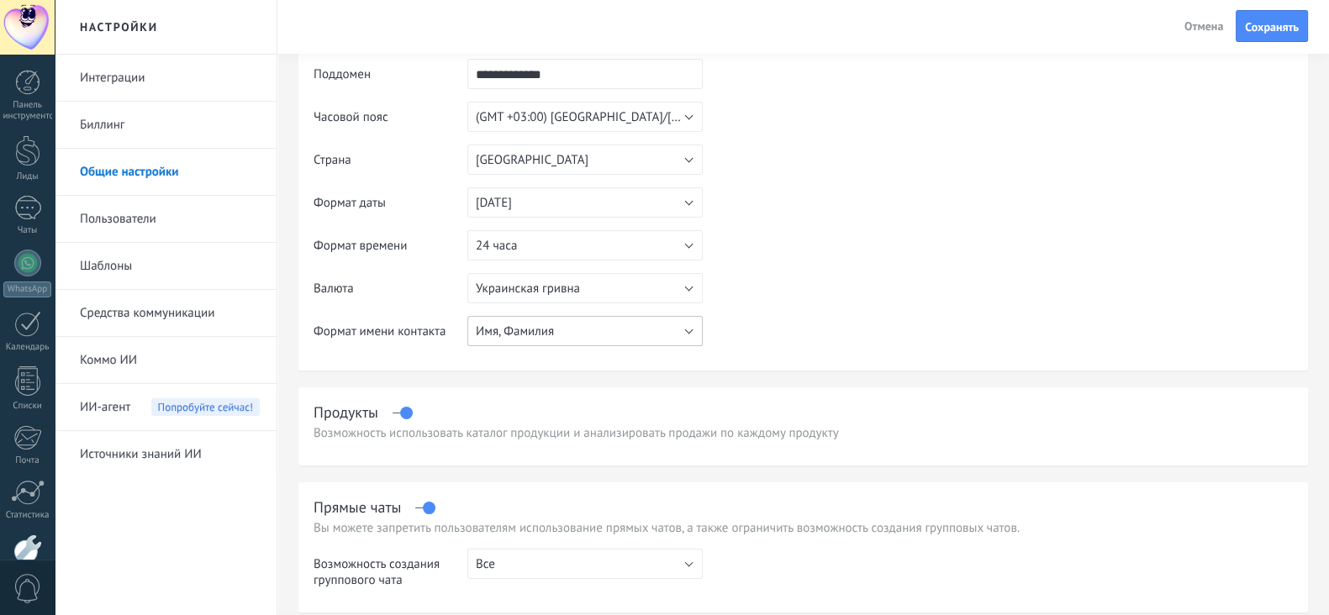
click at [593, 325] on button "Имя, Фамилия" at bounding box center [584, 331] width 235 height 30
click at [786, 324] on table "**********" at bounding box center [803, 187] width 979 height 343
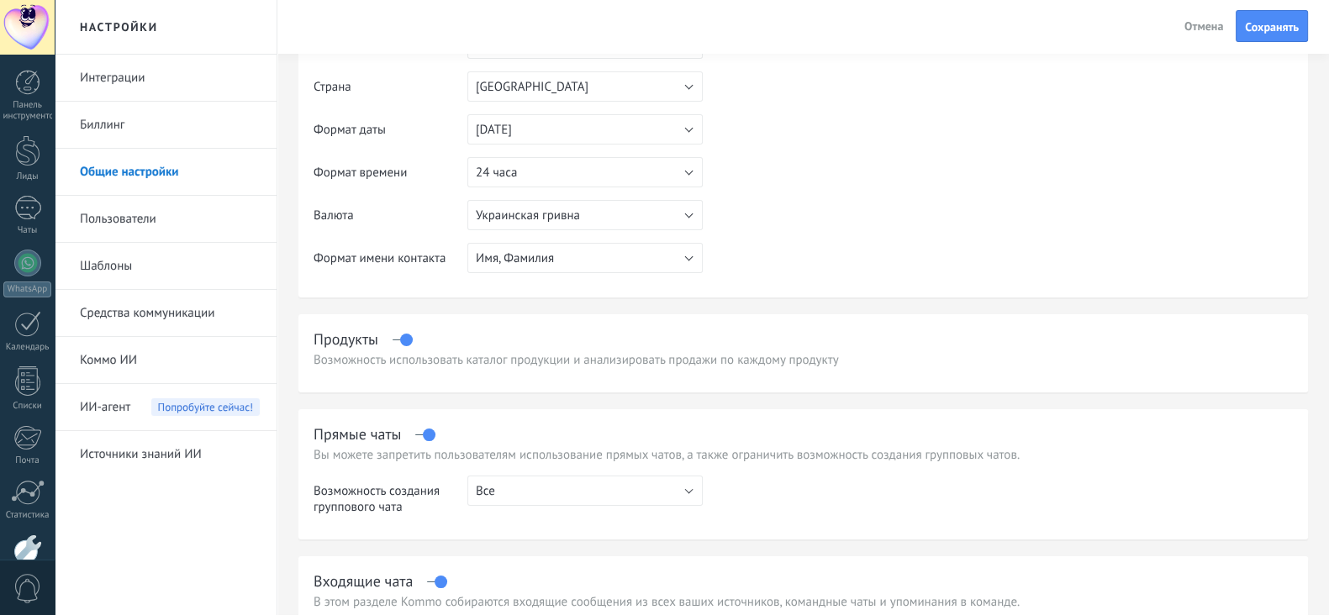
scroll to position [209, 0]
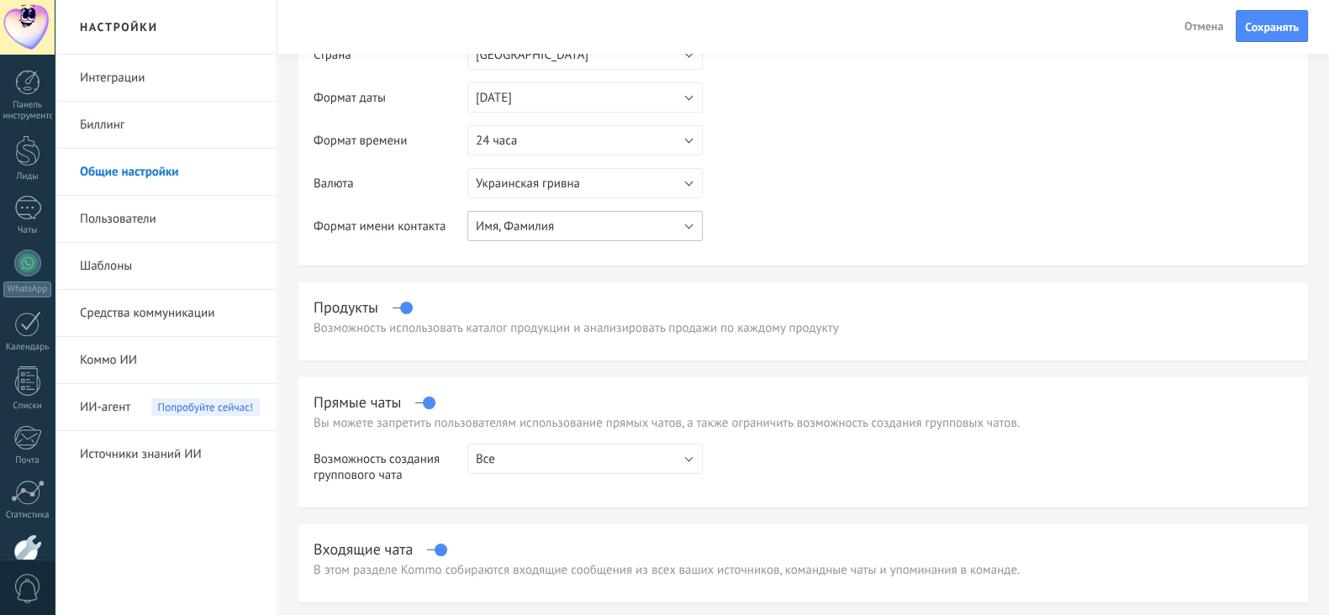
click at [571, 230] on button "Имя, Фамилия" at bounding box center [584, 226] width 235 height 30
click at [563, 256] on span "Фамилия, Имя" at bounding box center [577, 255] width 240 height 16
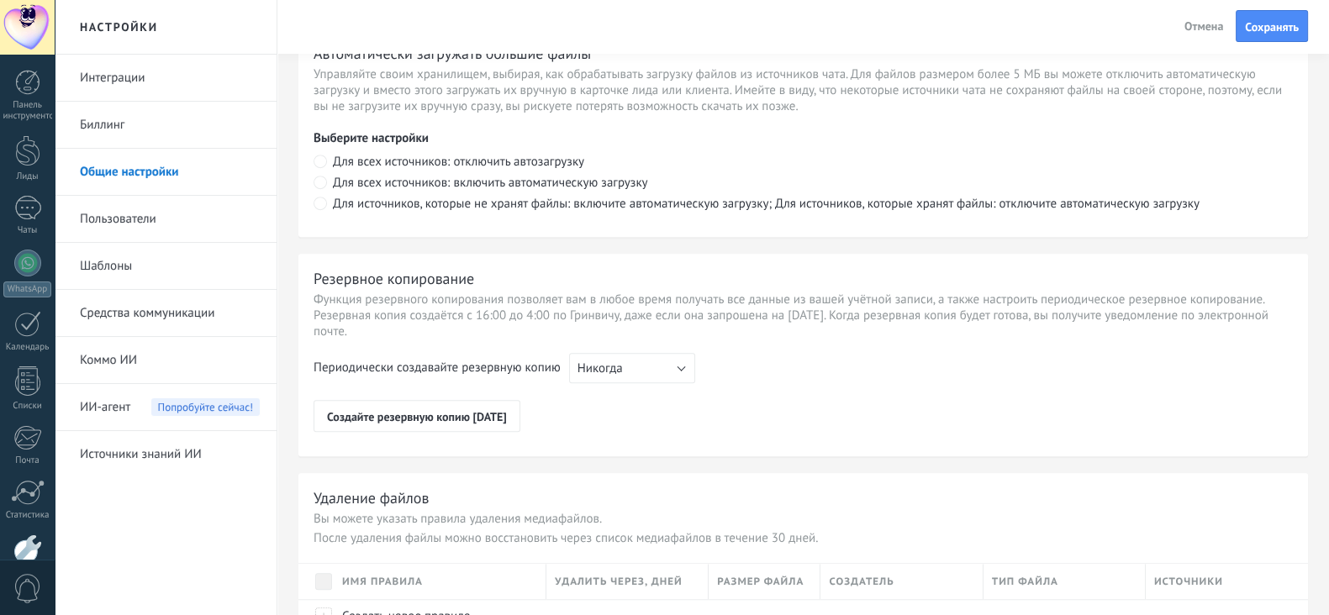
scroll to position [1230, 0]
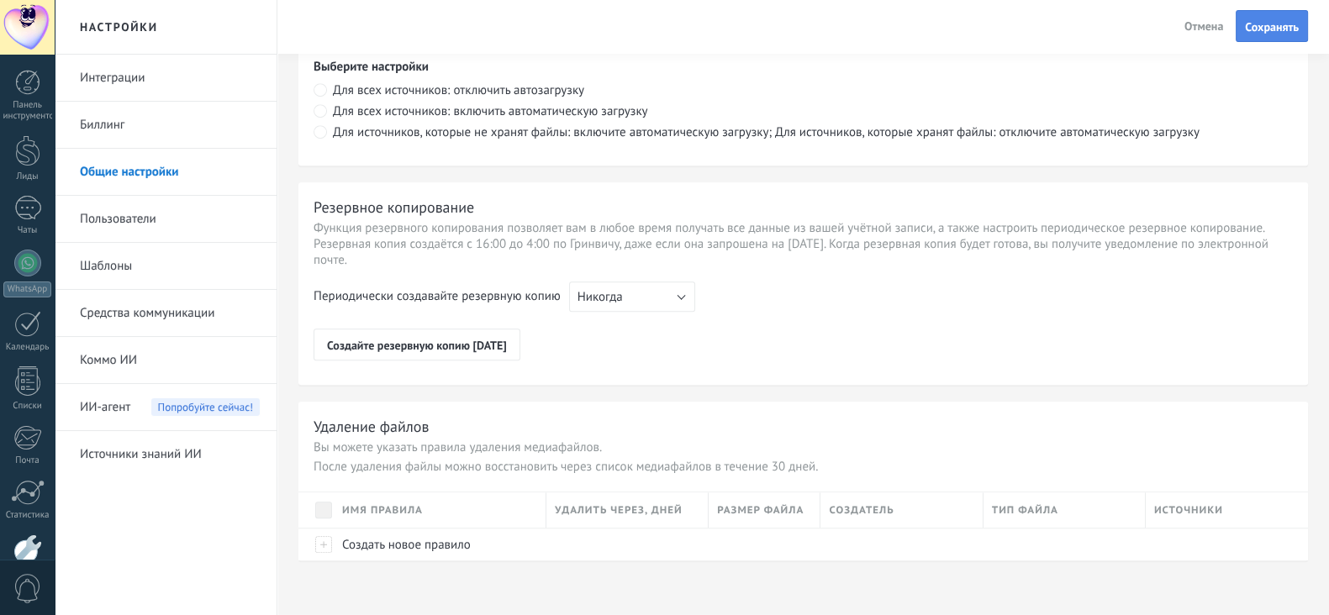
click at [1279, 19] on font "Сохранять" at bounding box center [1272, 26] width 54 height 15
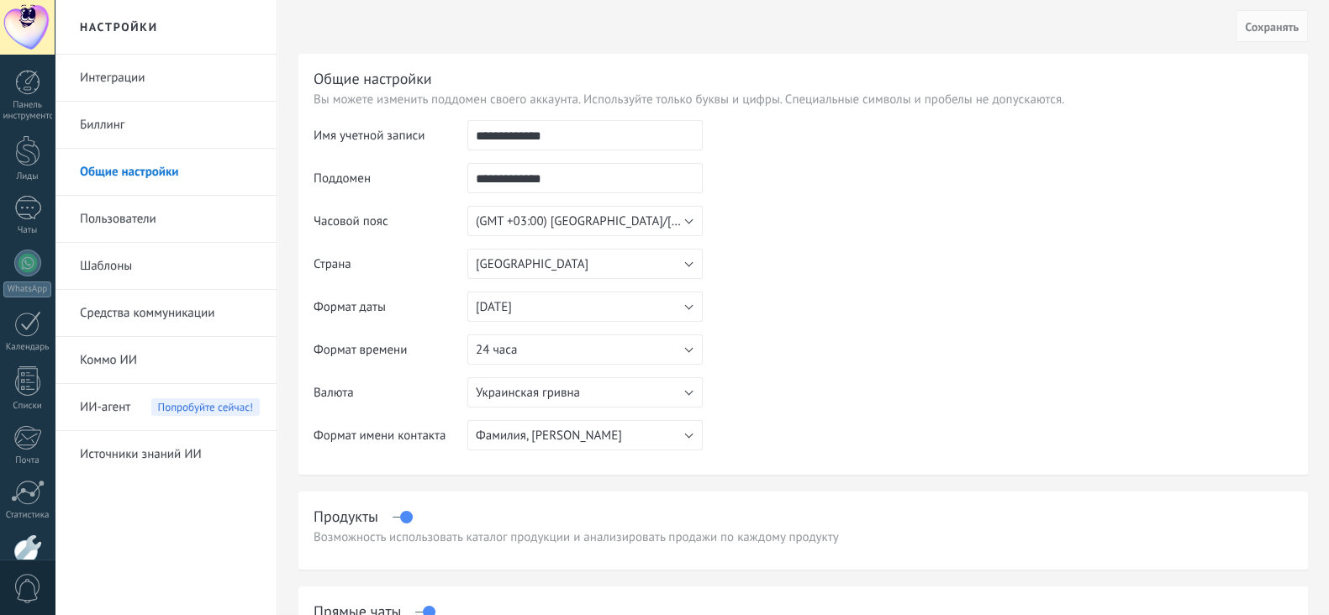
click at [119, 220] on font "Пользователи" at bounding box center [118, 219] width 77 height 16
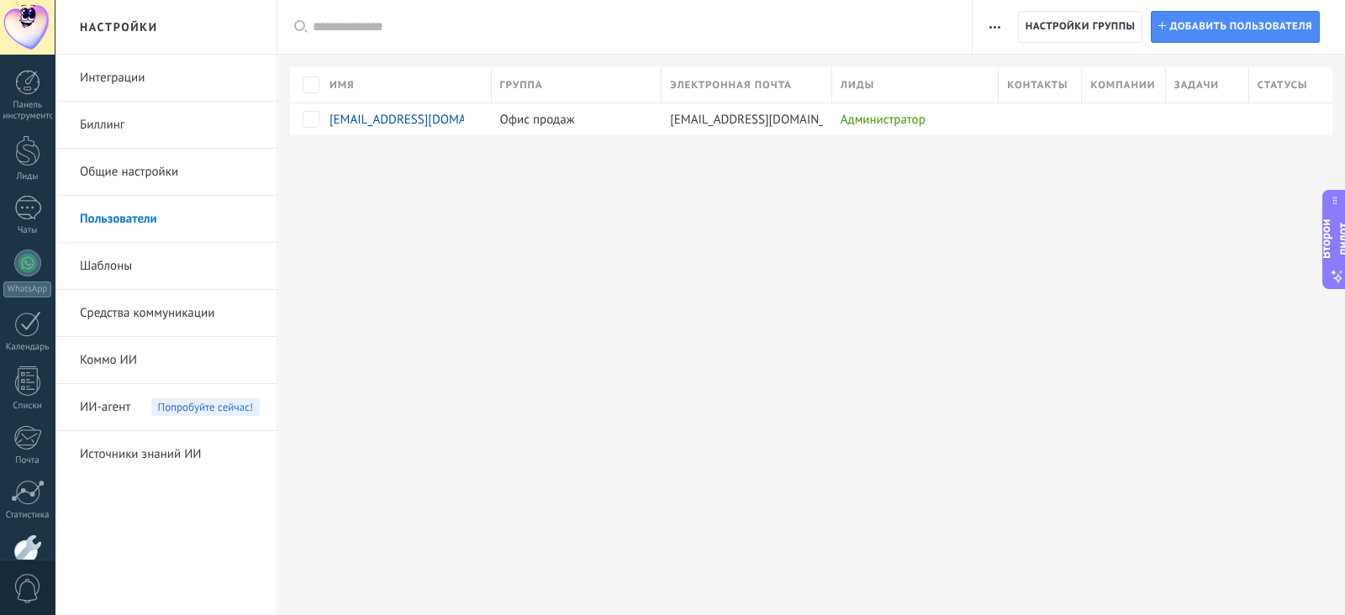
click at [178, 262] on link "Шаблоны" at bounding box center [170, 266] width 180 height 47
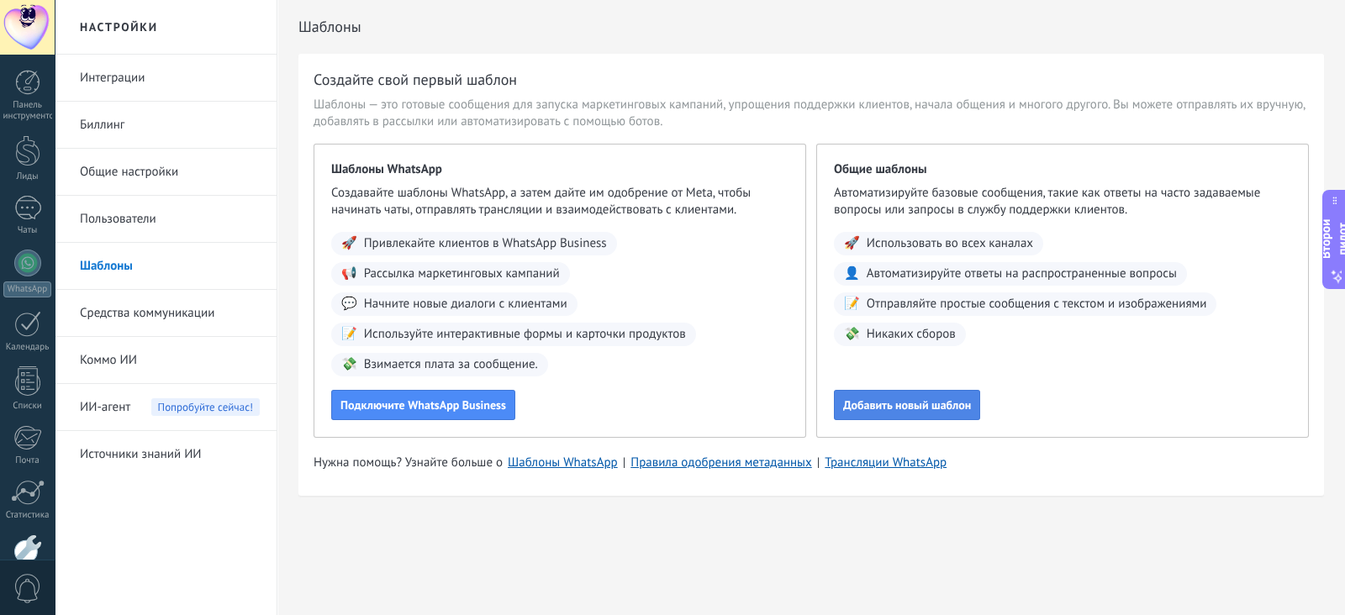
click at [858, 390] on div "Добавить новый шаблон" at bounding box center [1062, 405] width 457 height 30
click at [868, 403] on font "Добавить новый шаблон" at bounding box center [907, 405] width 128 height 15
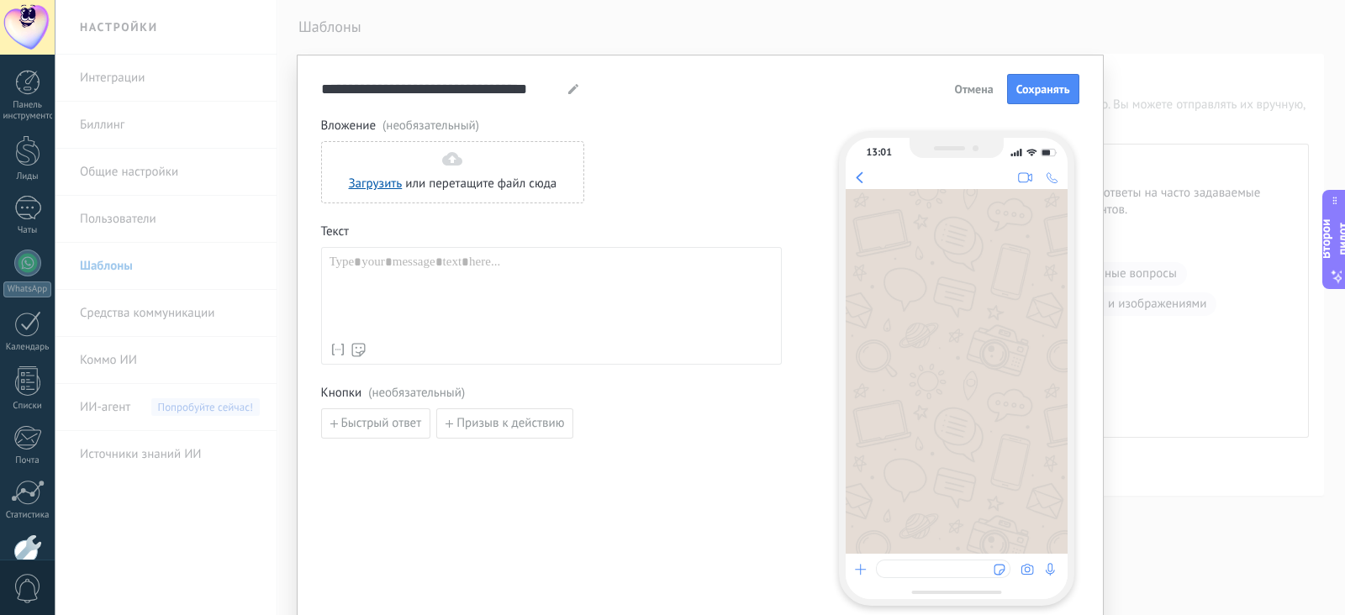
click at [590, 288] on div at bounding box center [552, 295] width 444 height 80
click at [976, 92] on font "Отмена" at bounding box center [973, 89] width 39 height 15
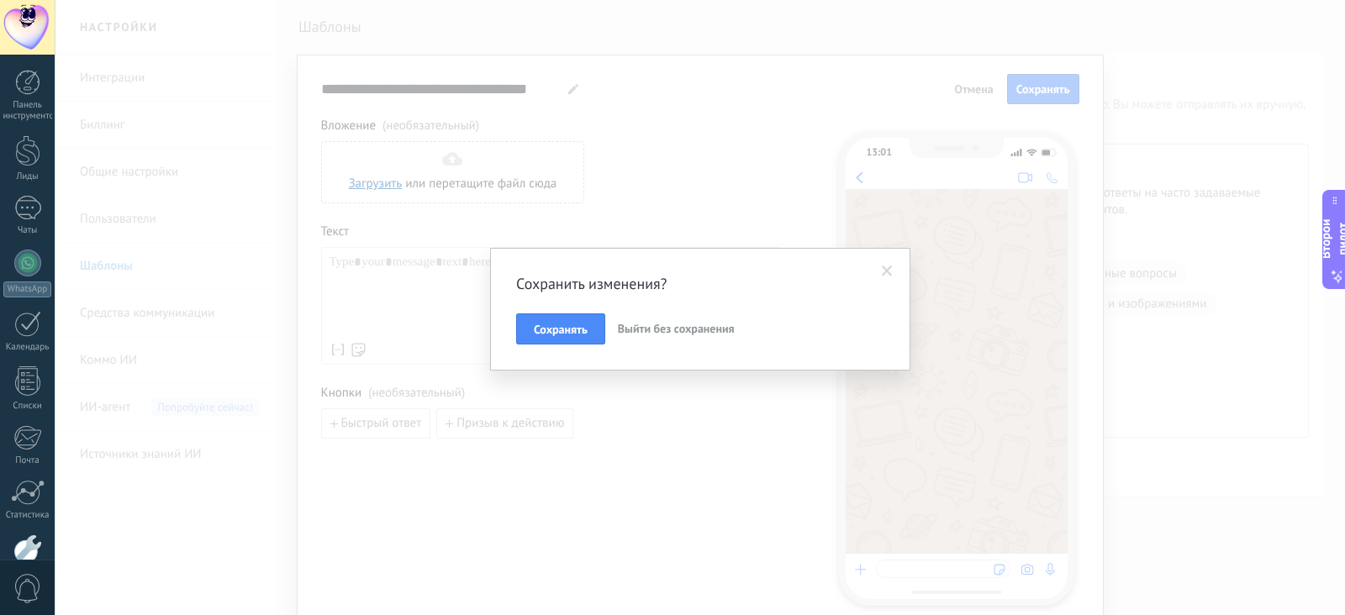
click at [633, 328] on font "Выйти без сохранения" at bounding box center [676, 328] width 117 height 15
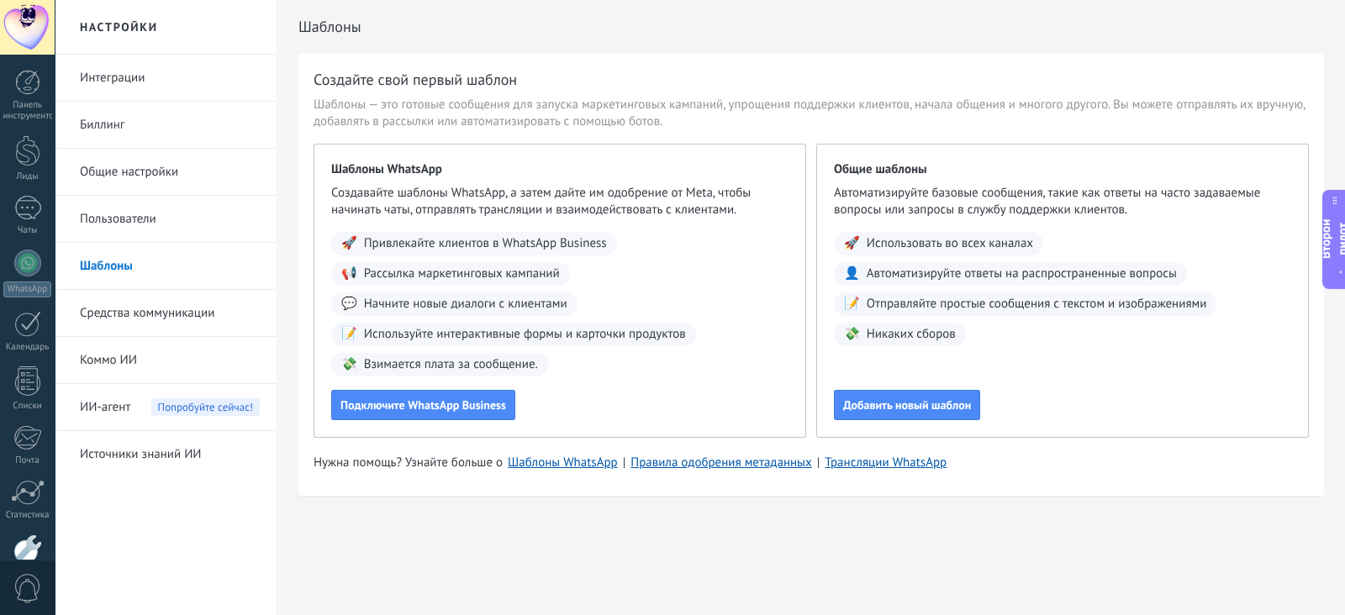
click at [185, 314] on font "Средства коммуникации" at bounding box center [147, 313] width 135 height 16
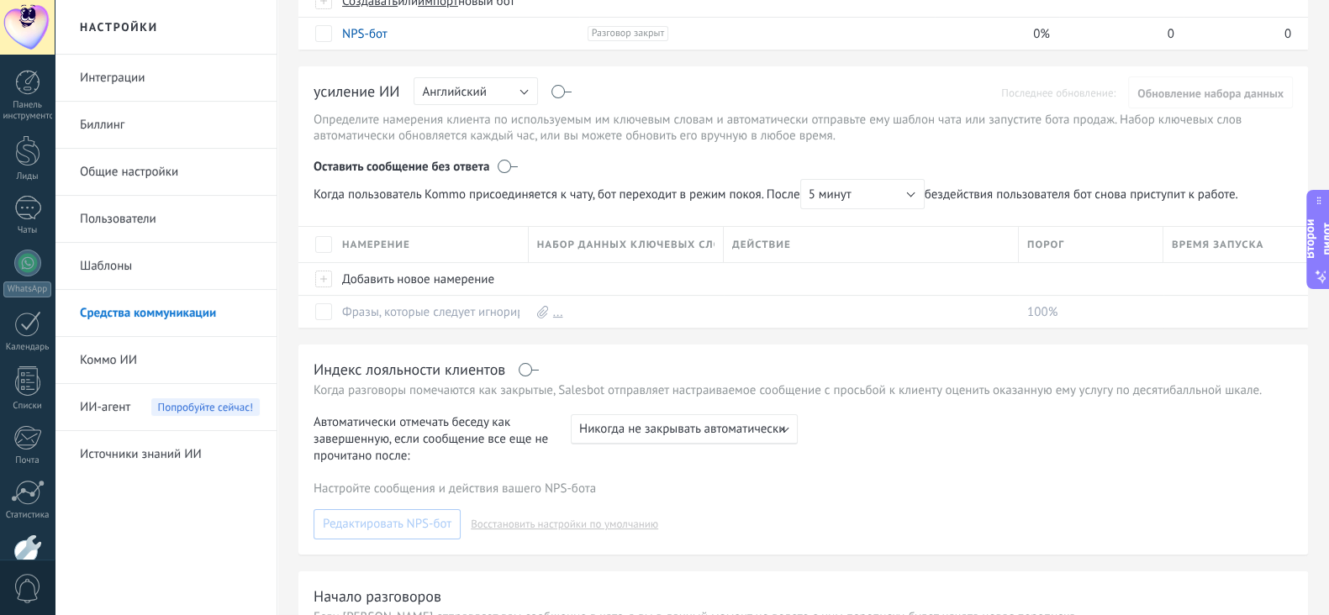
scroll to position [209, 0]
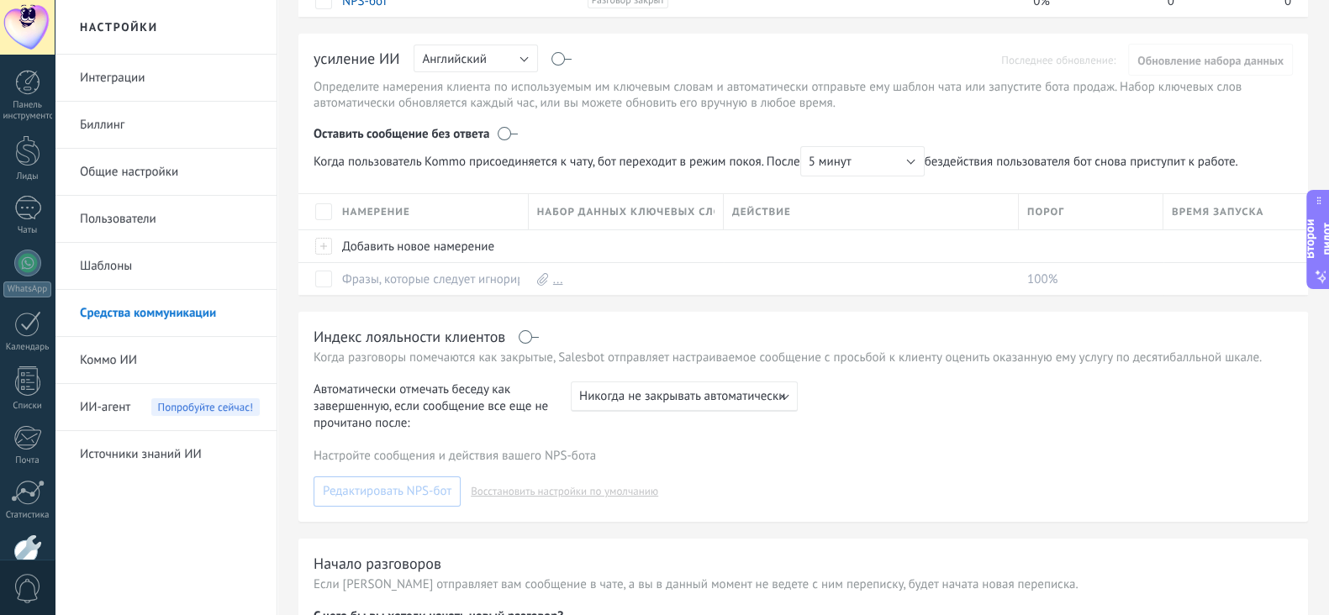
click at [156, 351] on link "Коммо ИИ" at bounding box center [170, 360] width 180 height 47
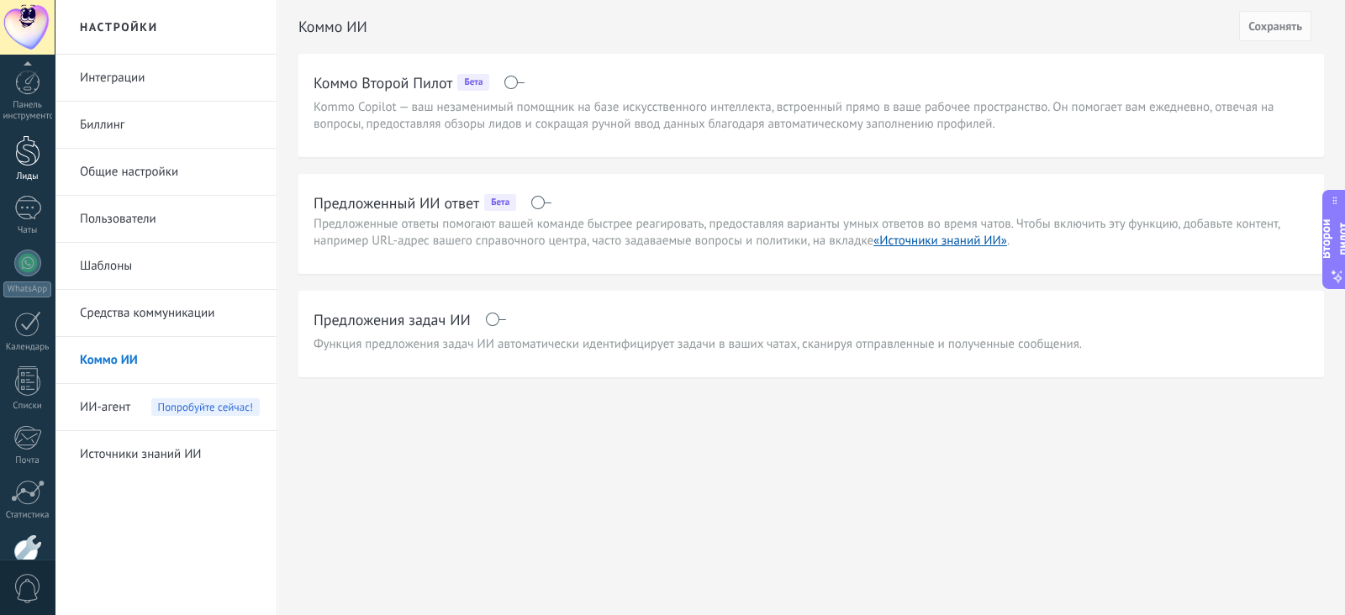
scroll to position [104, 0]
click at [35, 170] on link "WhatsApp" at bounding box center [27, 169] width 55 height 48
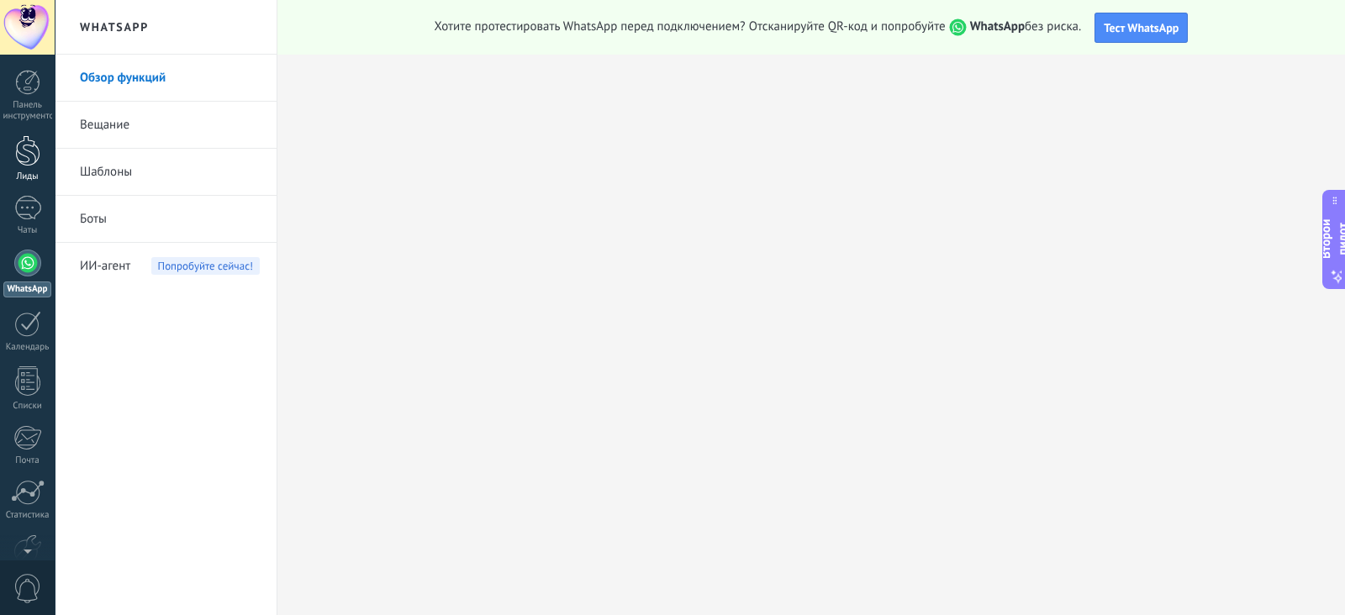
click at [27, 167] on link "Лиды" at bounding box center [27, 158] width 55 height 47
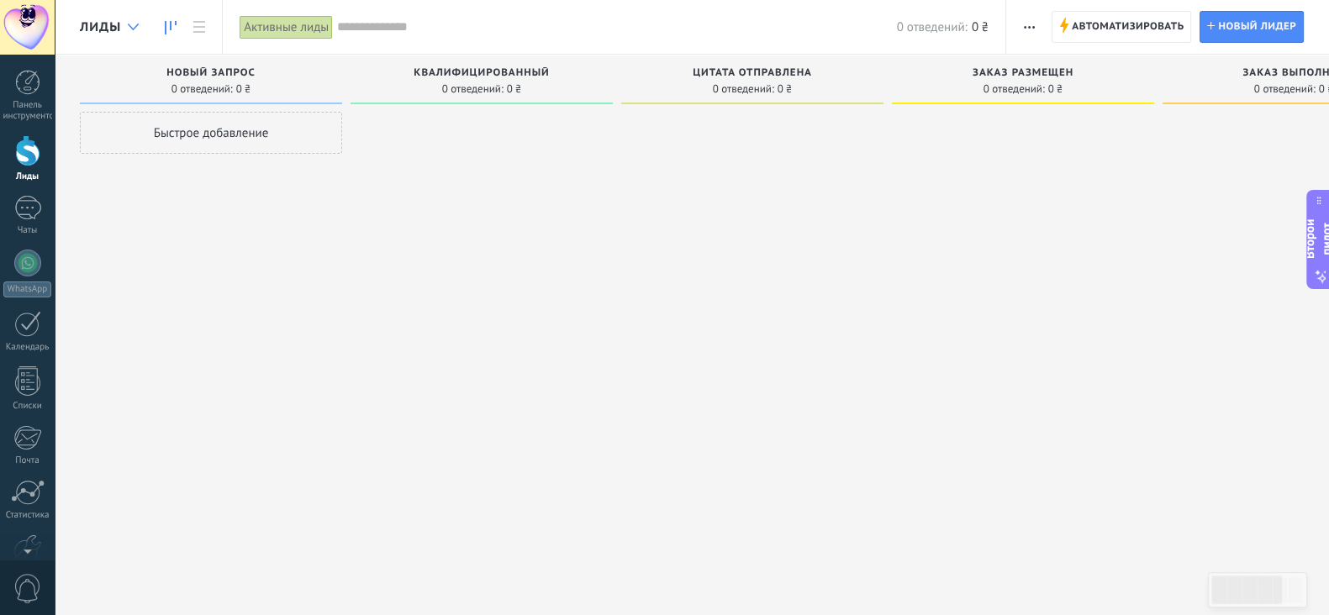
click at [136, 18] on div at bounding box center [133, 27] width 28 height 33
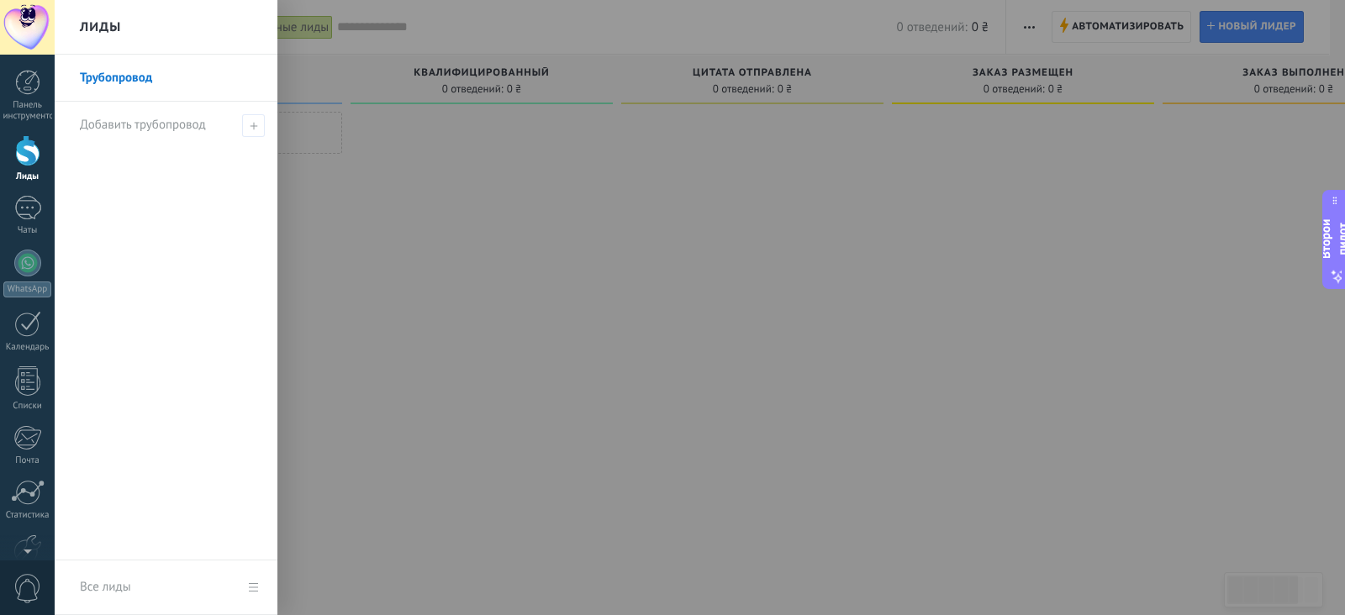
click at [366, 249] on div at bounding box center [727, 307] width 1345 height 615
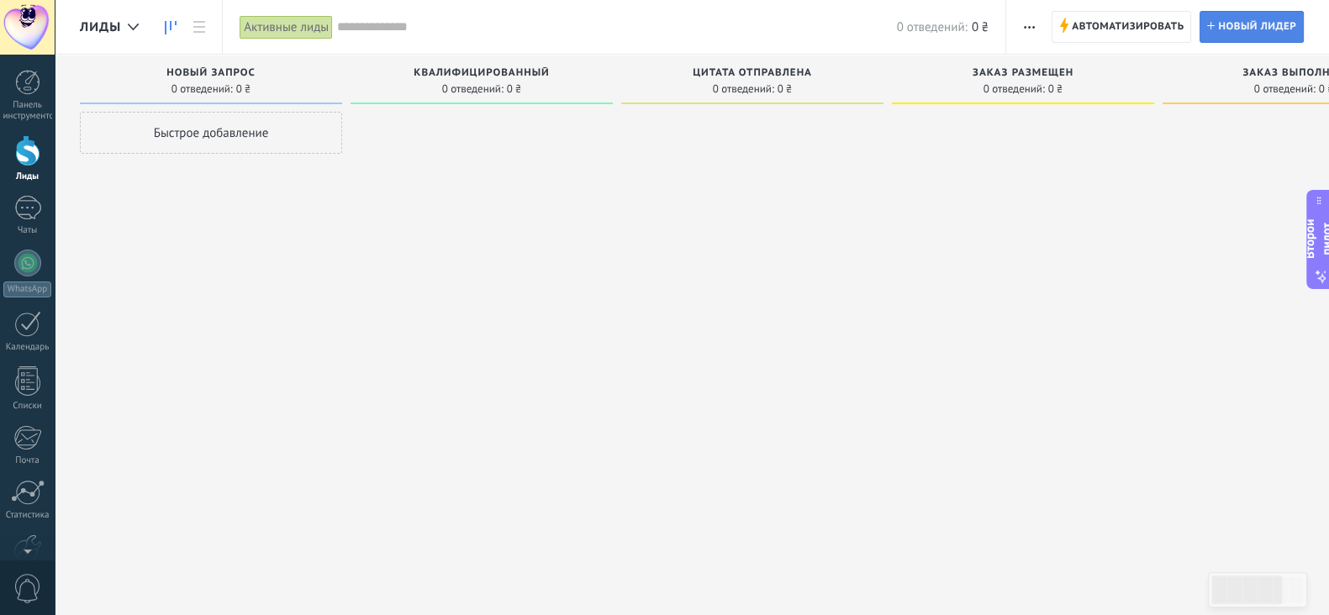
click at [1227, 34] on span "Новый лидер" at bounding box center [1257, 27] width 78 height 30
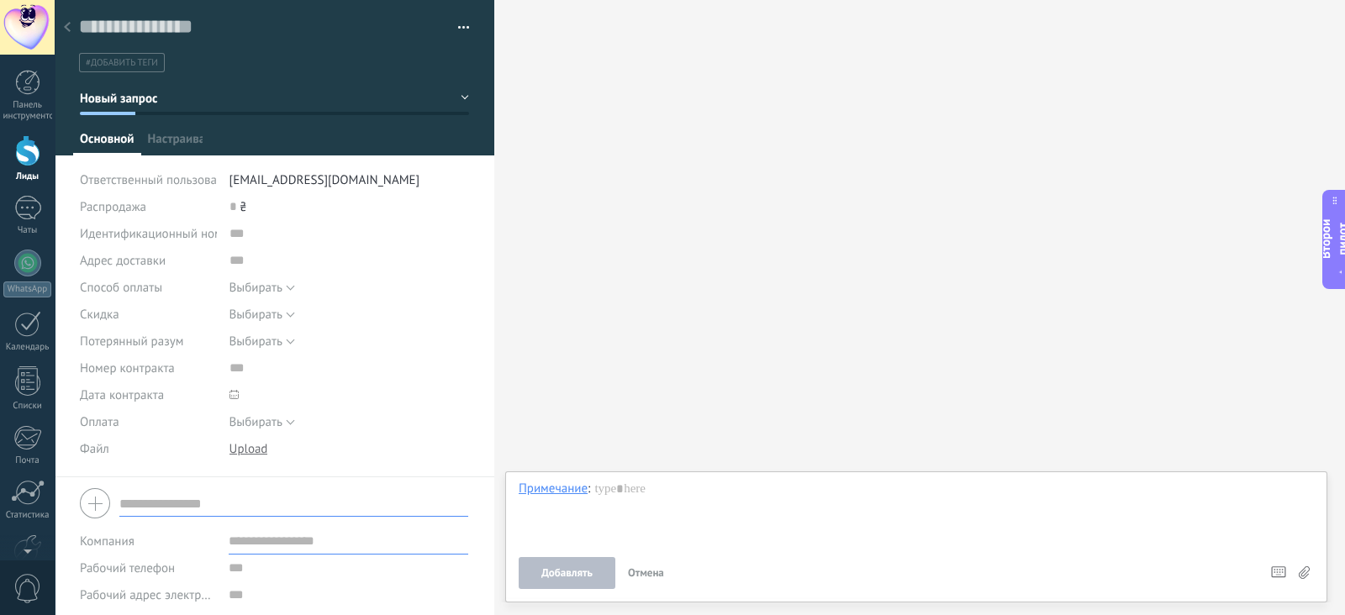
click at [69, 29] on font "выход из системы" at bounding box center [25, 37] width 99 height 16
